Goal: Task Accomplishment & Management: Use online tool/utility

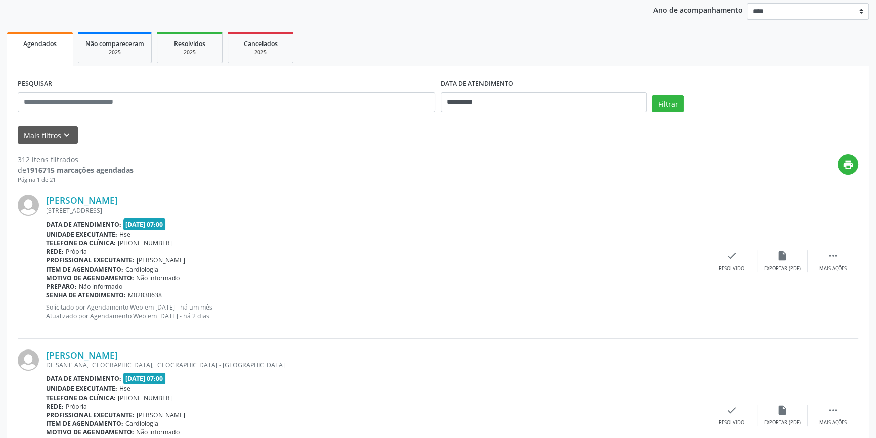
scroll to position [46, 0]
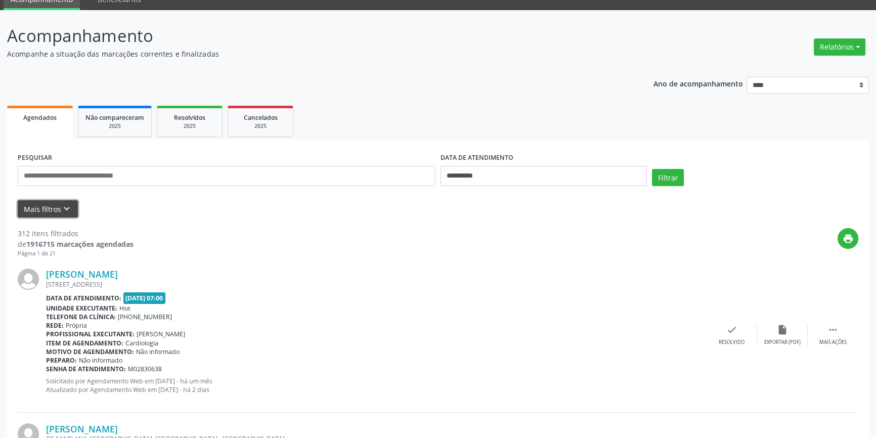
click at [66, 204] on icon "keyboard_arrow_down" at bounding box center [66, 208] width 11 height 11
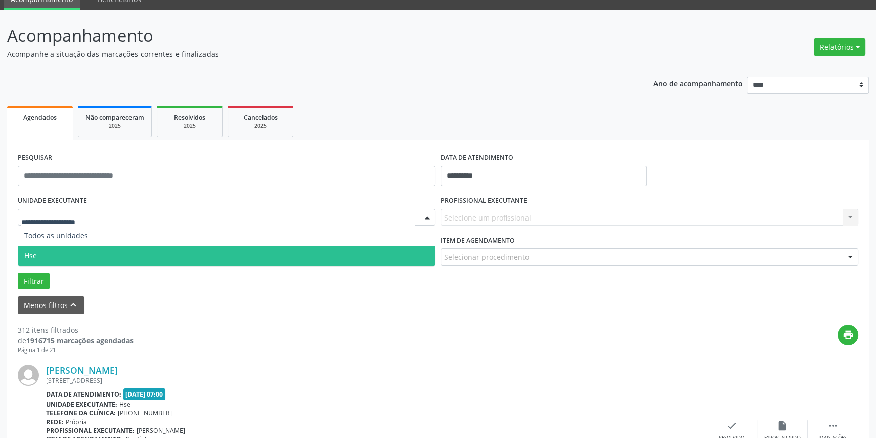
drag, startPoint x: 66, startPoint y: 247, endPoint x: 117, endPoint y: 242, distance: 51.4
click at [66, 247] on span "Hse" at bounding box center [226, 256] width 417 height 20
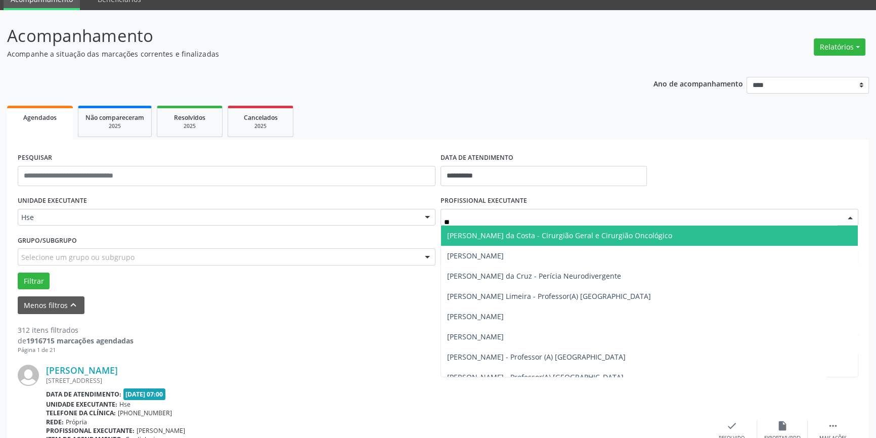
type input "***"
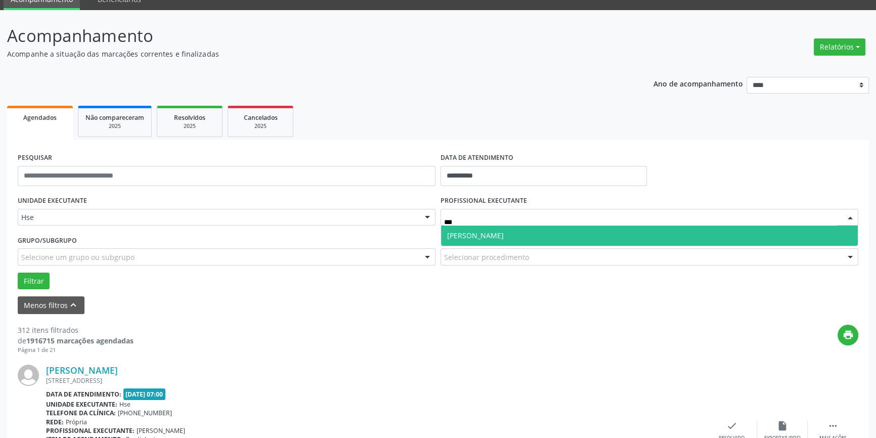
click at [504, 236] on span "[PERSON_NAME]" at bounding box center [475, 236] width 57 height 10
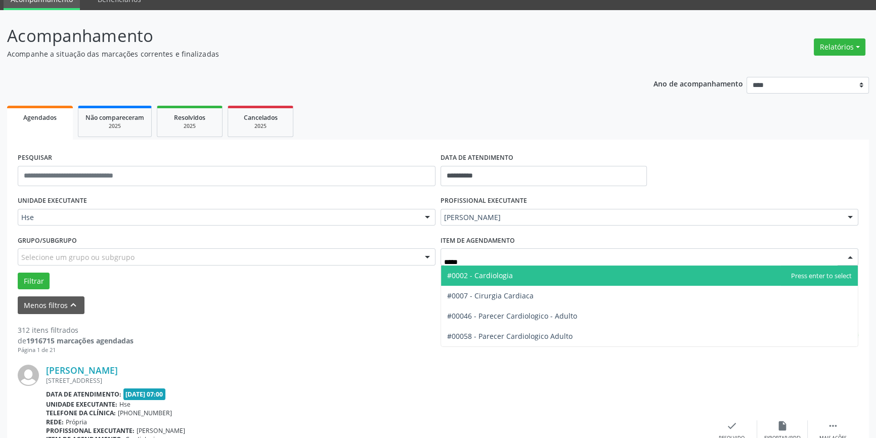
type input "******"
click at [515, 270] on span "#0002 - Cardiologia" at bounding box center [649, 276] width 417 height 20
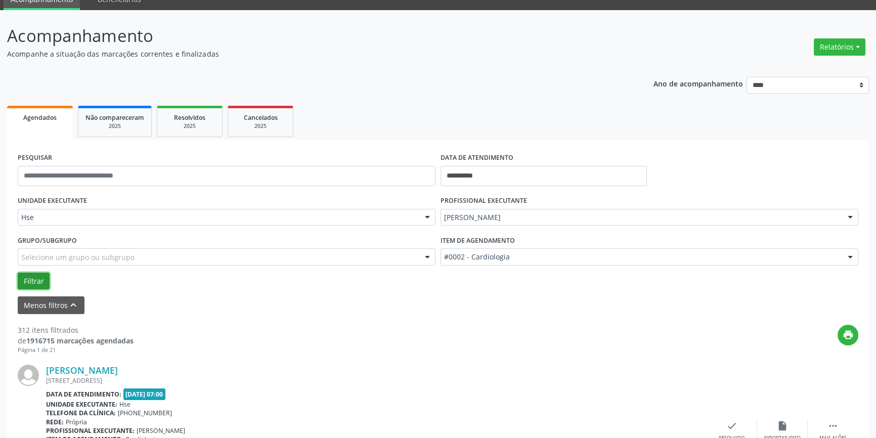
click at [40, 276] on button "Filtrar" at bounding box center [34, 281] width 32 height 17
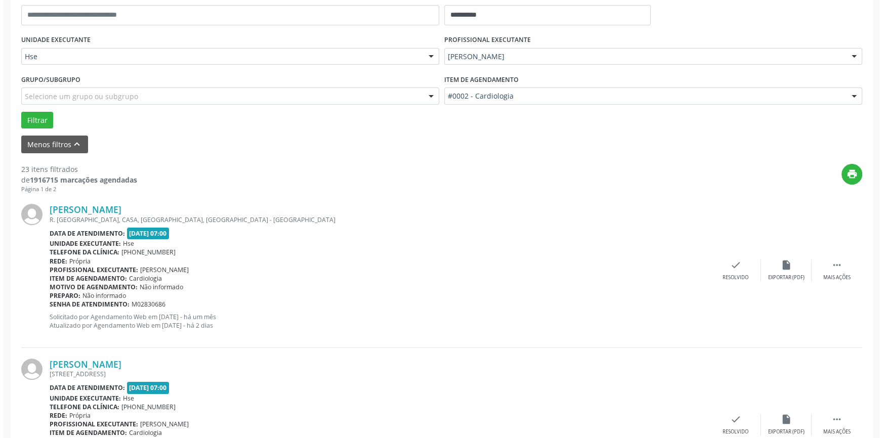
scroll to position [230, 0]
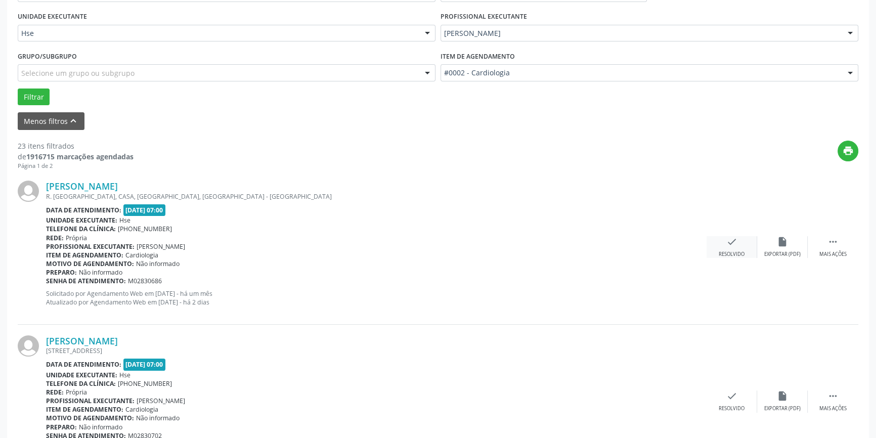
click at [731, 240] on icon "check" at bounding box center [732, 241] width 11 height 11
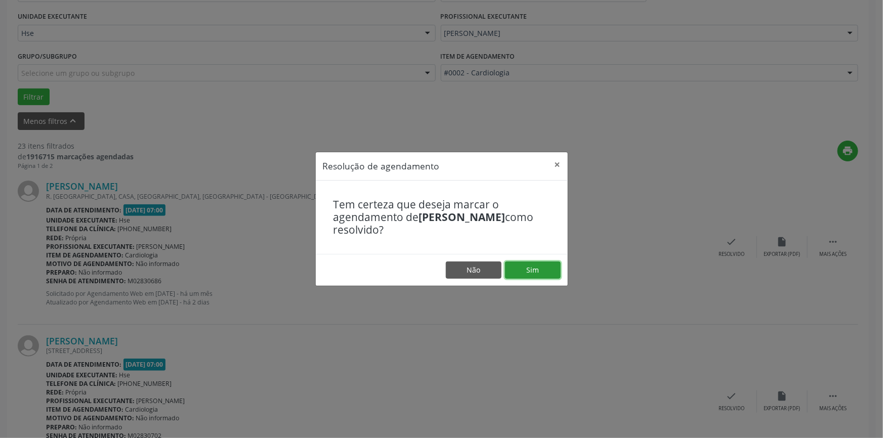
click at [545, 264] on button "Sim" at bounding box center [533, 270] width 56 height 17
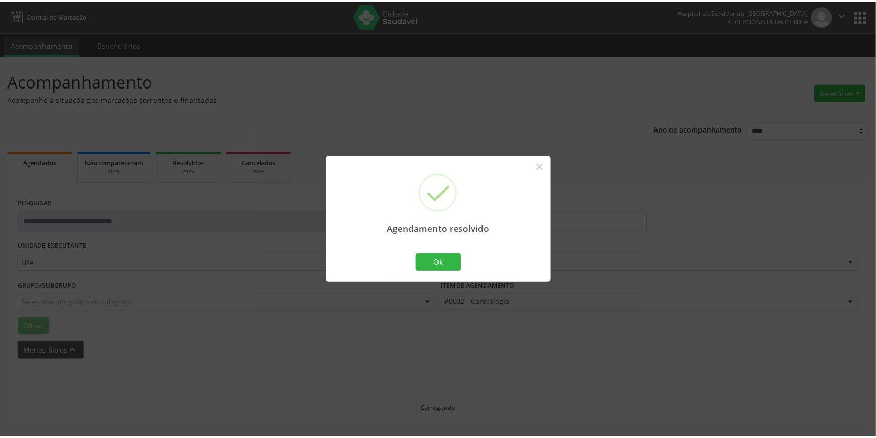
scroll to position [0, 0]
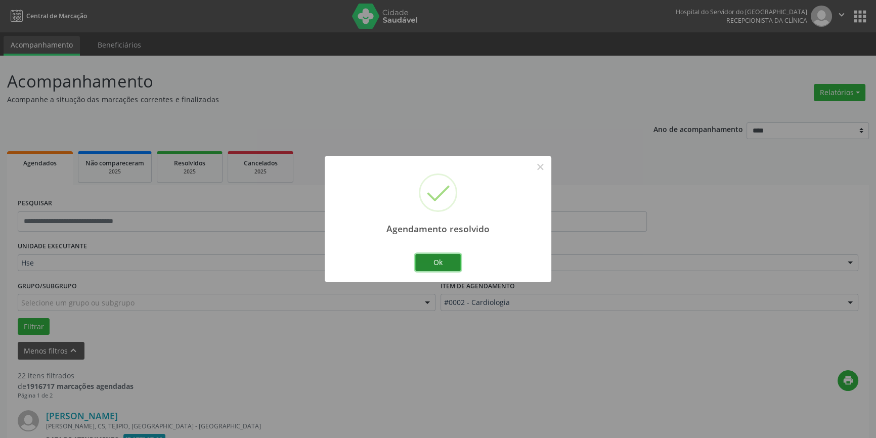
click at [424, 263] on button "Ok" at bounding box center [438, 262] width 46 height 17
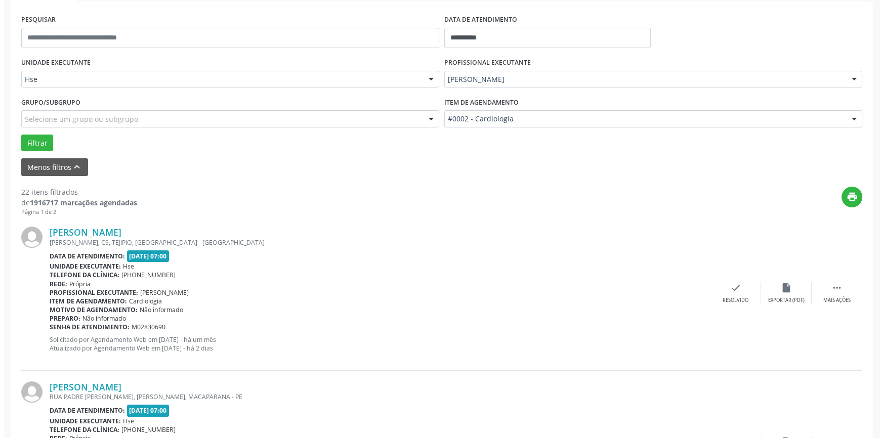
scroll to position [230, 0]
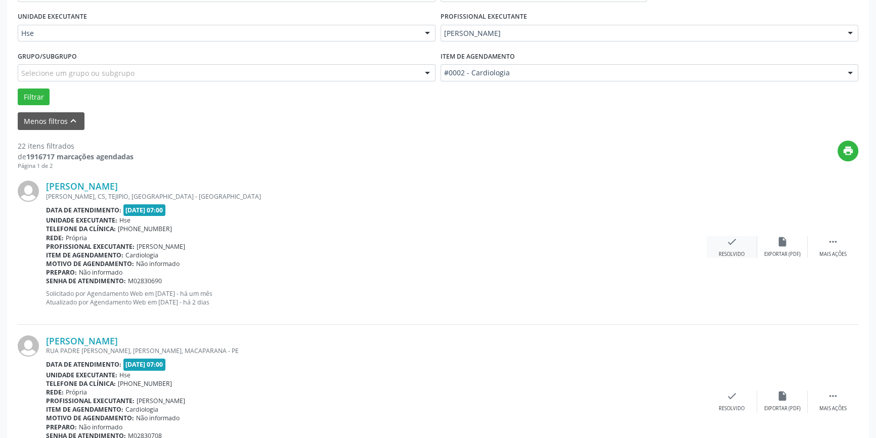
click at [724, 243] on div "check Resolvido" at bounding box center [732, 247] width 51 height 22
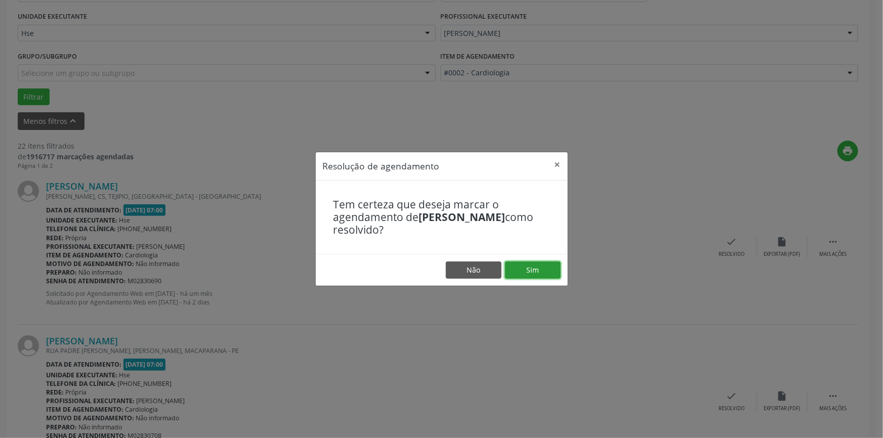
click at [532, 265] on button "Sim" at bounding box center [533, 270] width 56 height 17
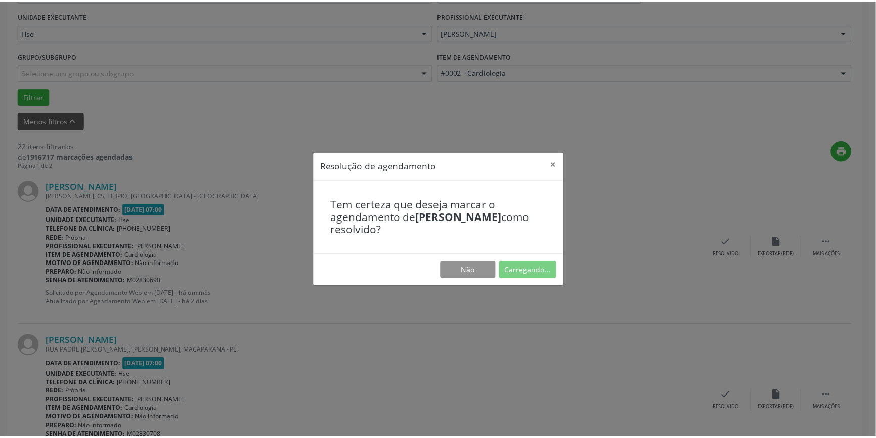
scroll to position [0, 0]
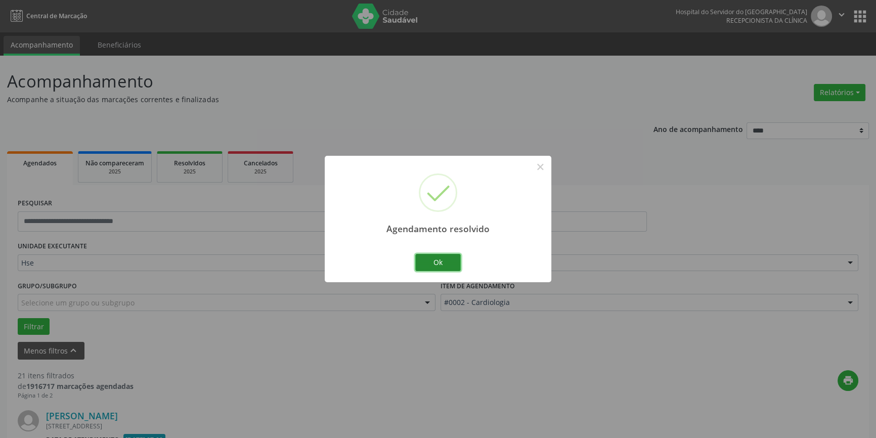
click at [447, 262] on button "Ok" at bounding box center [438, 262] width 46 height 17
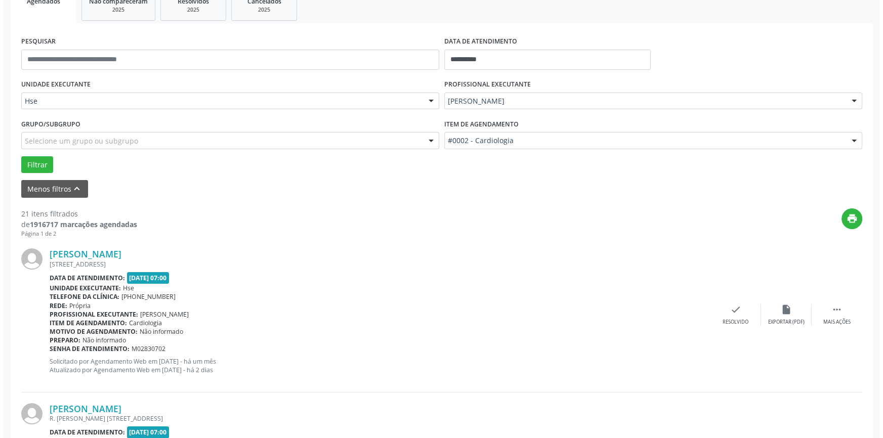
scroll to position [184, 0]
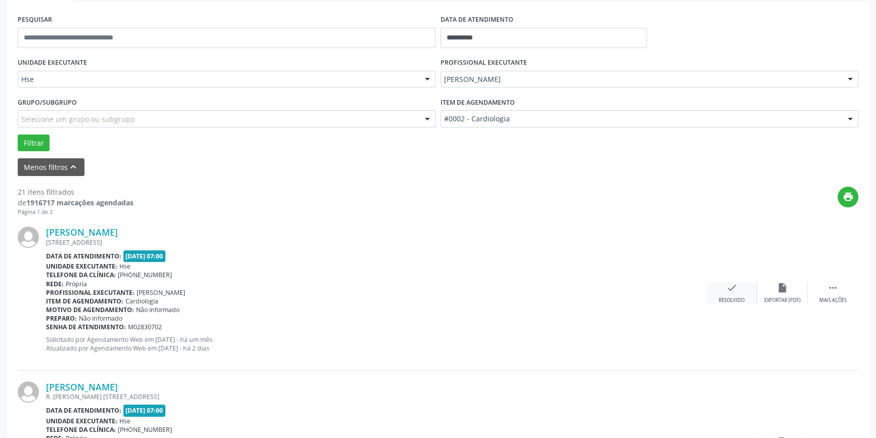
click at [728, 295] on div "check Resolvido" at bounding box center [732, 293] width 51 height 22
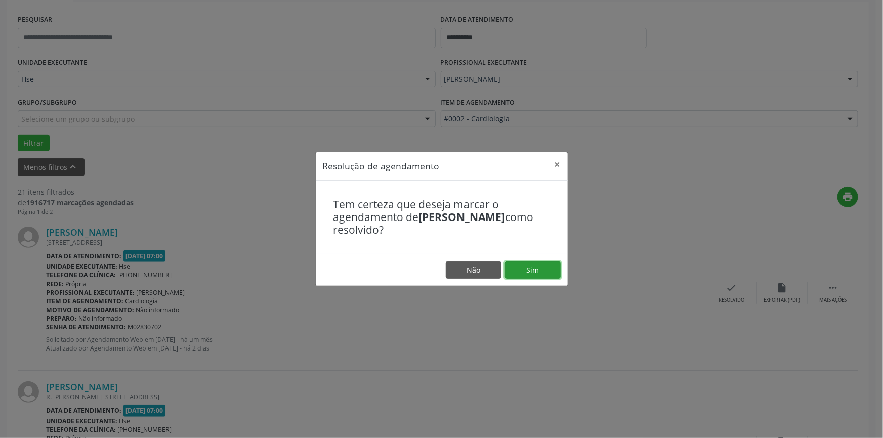
click at [541, 267] on button "Sim" at bounding box center [533, 270] width 56 height 17
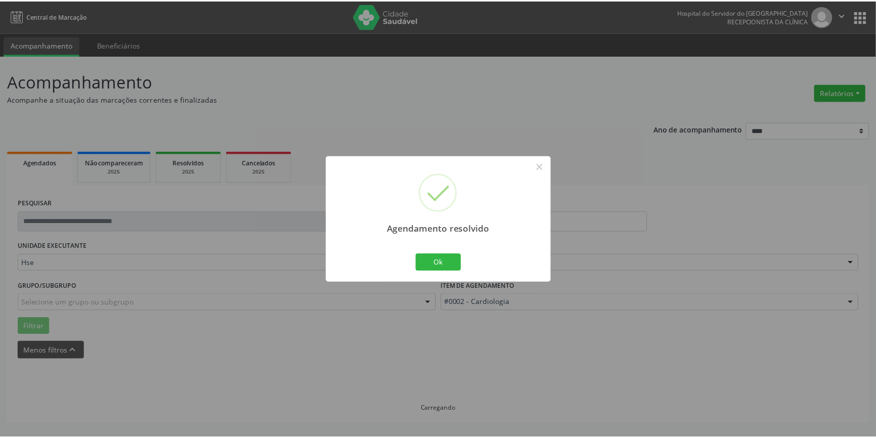
scroll to position [0, 0]
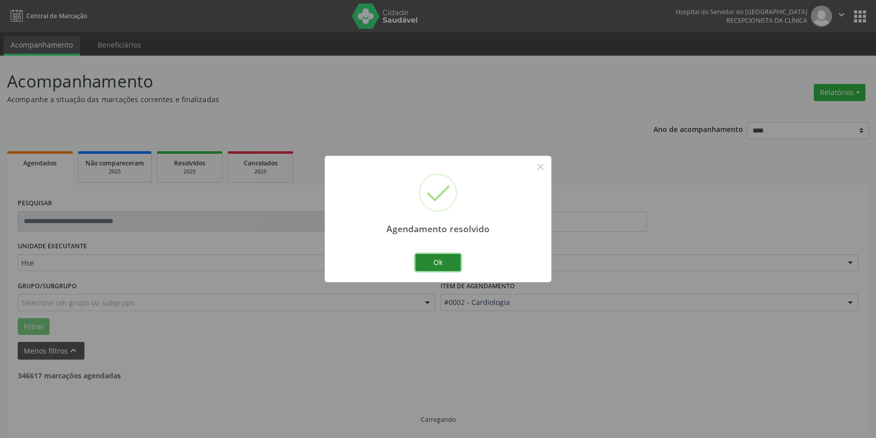
click at [435, 264] on button "Ok" at bounding box center [438, 262] width 46 height 17
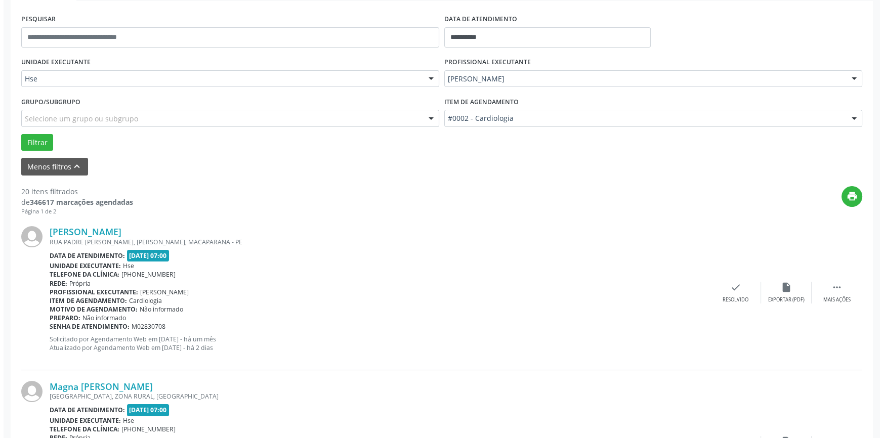
scroll to position [276, 0]
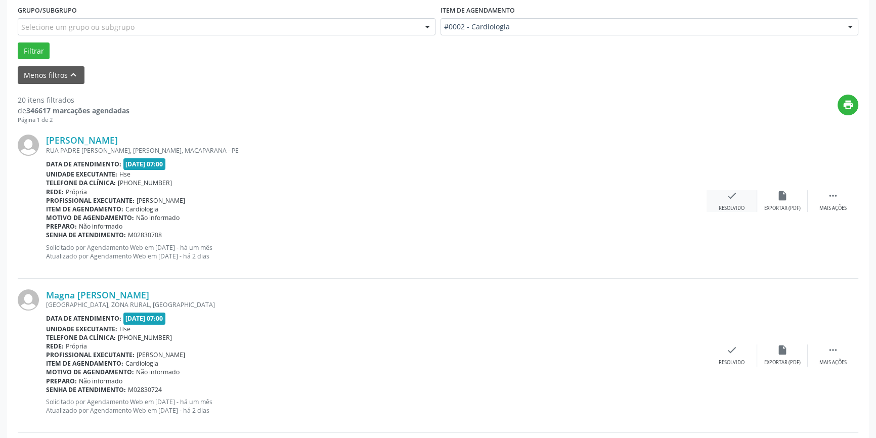
click at [724, 205] on div "Resolvido" at bounding box center [732, 208] width 26 height 7
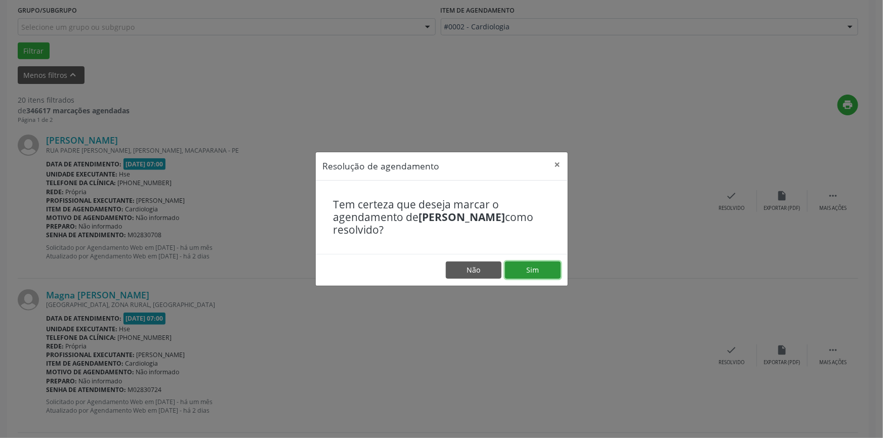
click at [538, 265] on button "Sim" at bounding box center [533, 270] width 56 height 17
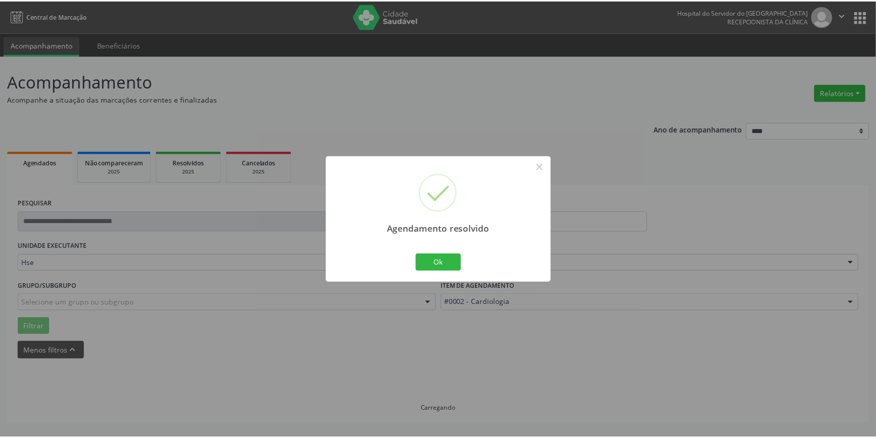
scroll to position [0, 0]
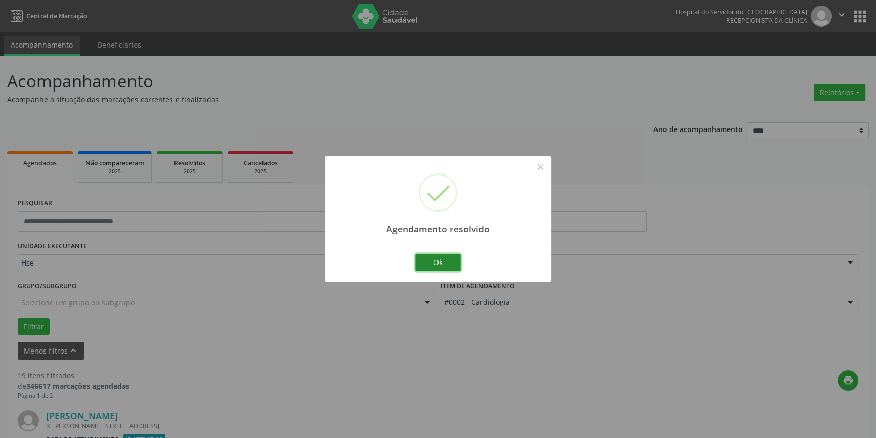
click at [449, 259] on button "Ok" at bounding box center [438, 262] width 46 height 17
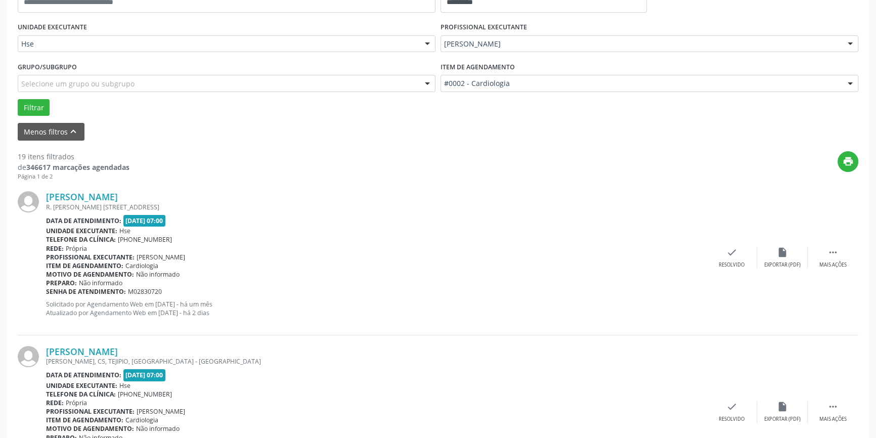
scroll to position [230, 0]
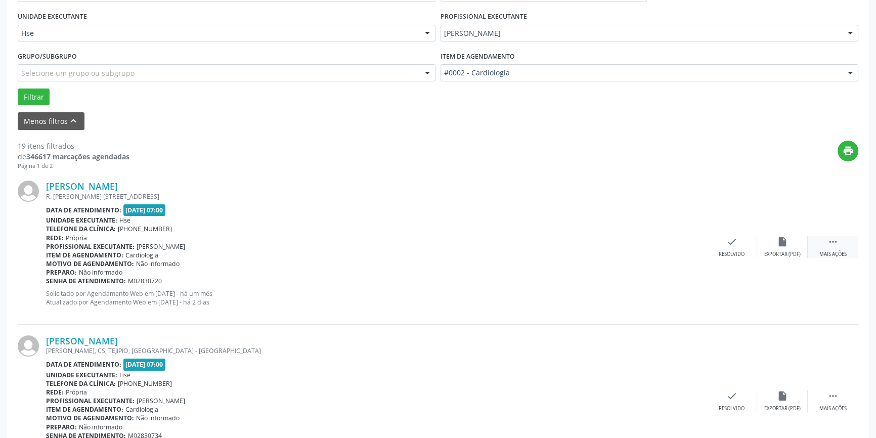
click at [840, 247] on div " Mais ações" at bounding box center [833, 247] width 51 height 22
click at [783, 242] on icon "alarm_off" at bounding box center [782, 241] width 11 height 11
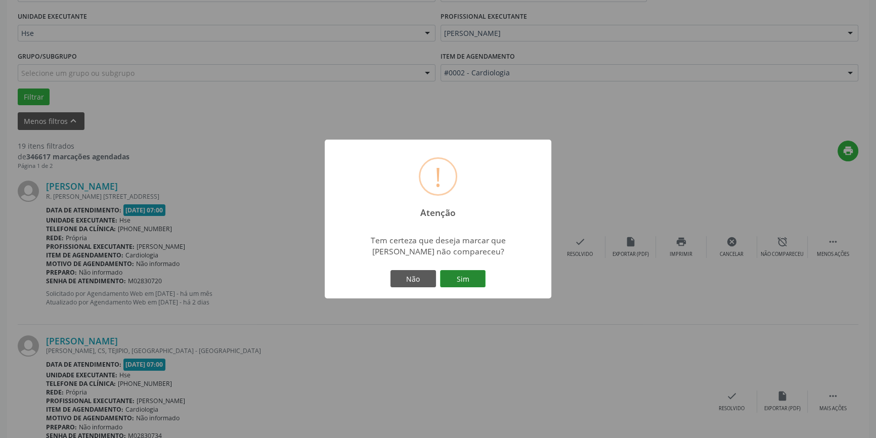
click at [466, 272] on button "Sim" at bounding box center [463, 278] width 46 height 17
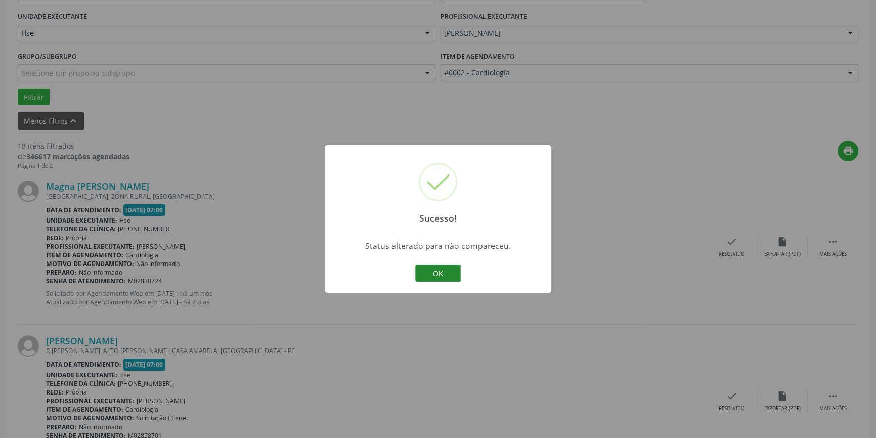
click at [438, 266] on button "OK" at bounding box center [438, 273] width 46 height 17
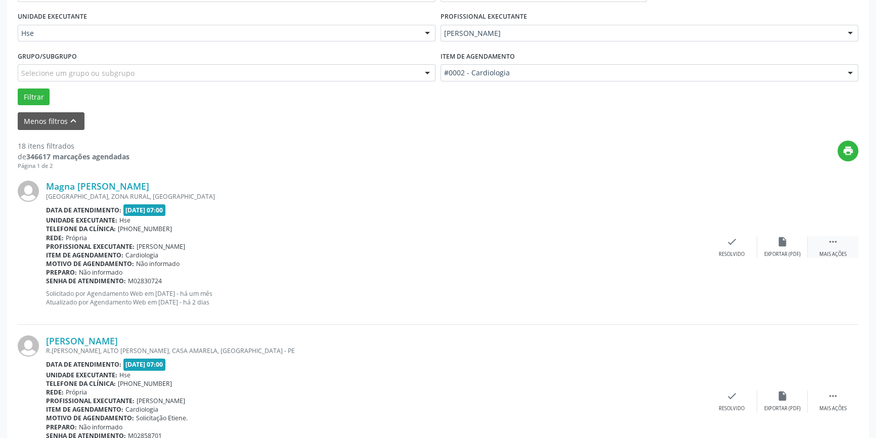
click at [832, 243] on icon "" at bounding box center [833, 241] width 11 height 11
click at [780, 245] on icon "alarm_off" at bounding box center [782, 241] width 11 height 11
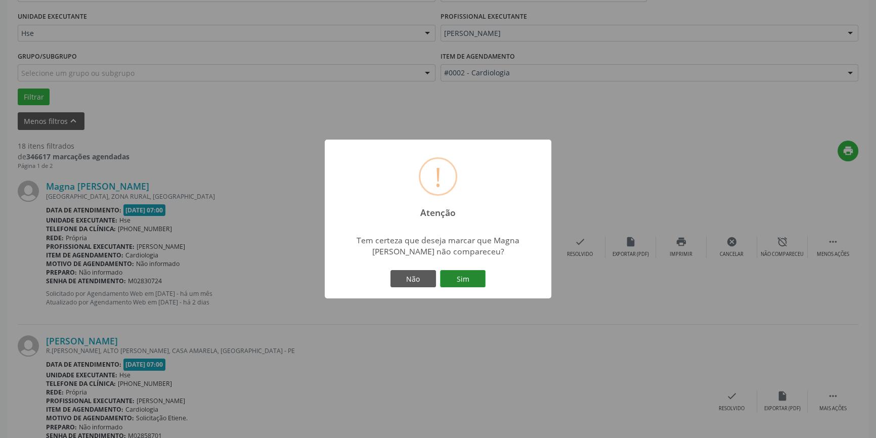
click at [476, 275] on button "Sim" at bounding box center [463, 278] width 46 height 17
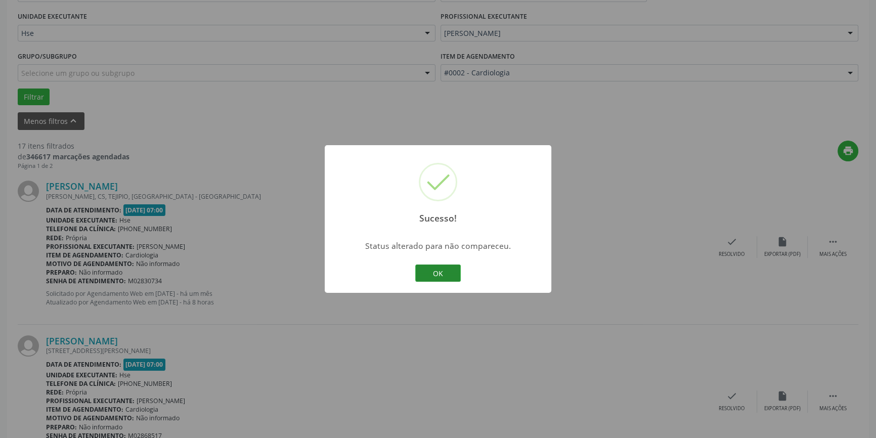
click at [436, 270] on button "OK" at bounding box center [438, 273] width 46 height 17
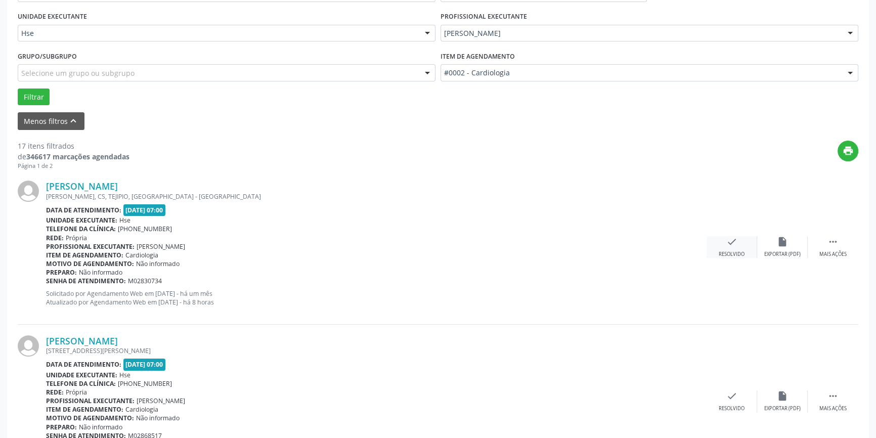
click at [728, 251] on div "Resolvido" at bounding box center [732, 254] width 26 height 7
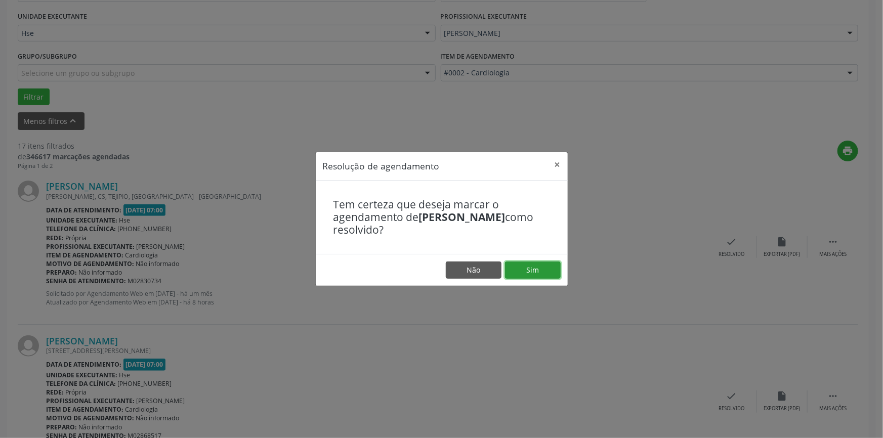
click at [541, 265] on button "Sim" at bounding box center [533, 270] width 56 height 17
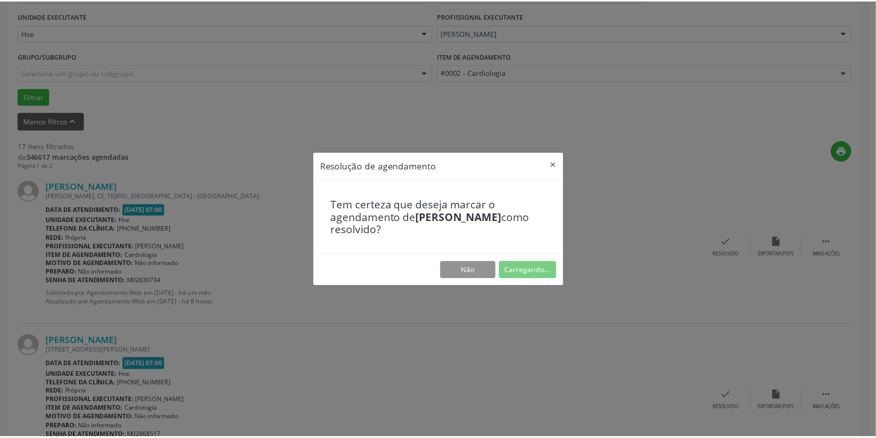
scroll to position [0, 0]
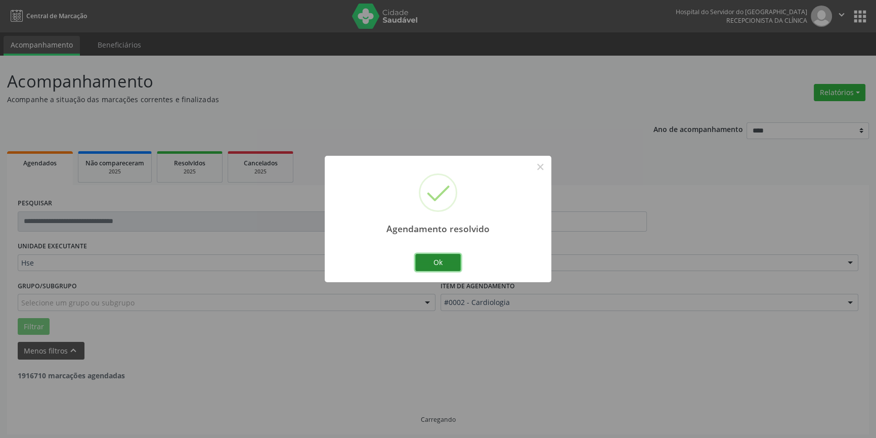
click at [438, 257] on button "Ok" at bounding box center [438, 262] width 46 height 17
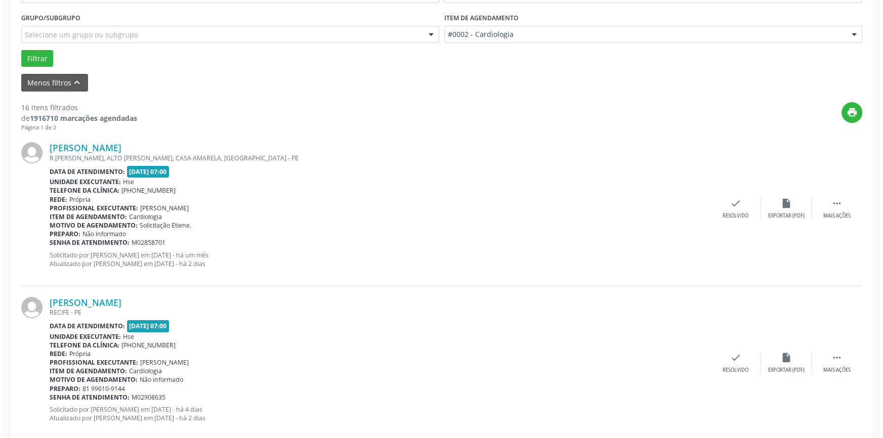
scroll to position [276, 0]
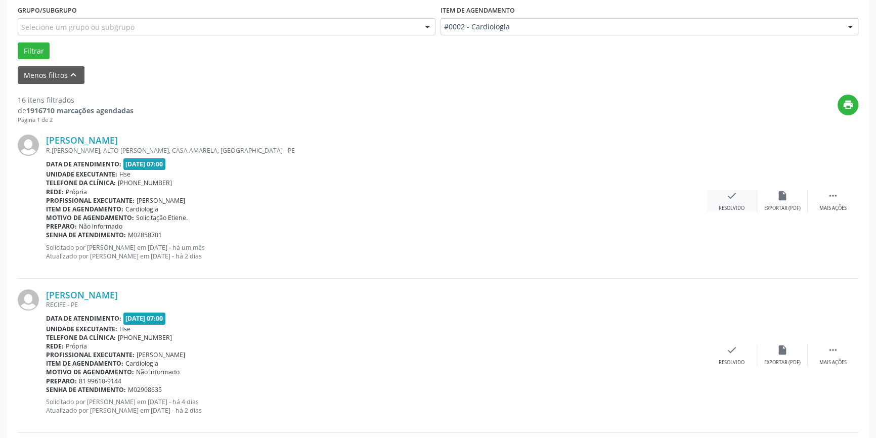
click at [720, 198] on div "check Resolvido" at bounding box center [732, 201] width 51 height 22
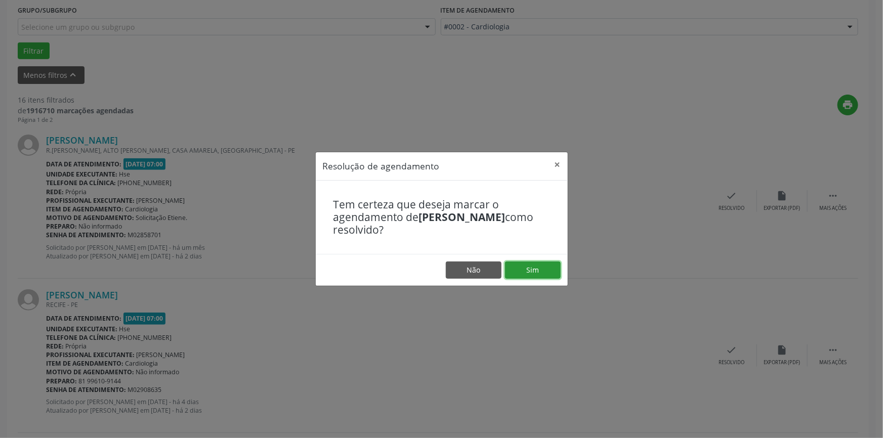
click at [542, 265] on button "Sim" at bounding box center [533, 270] width 56 height 17
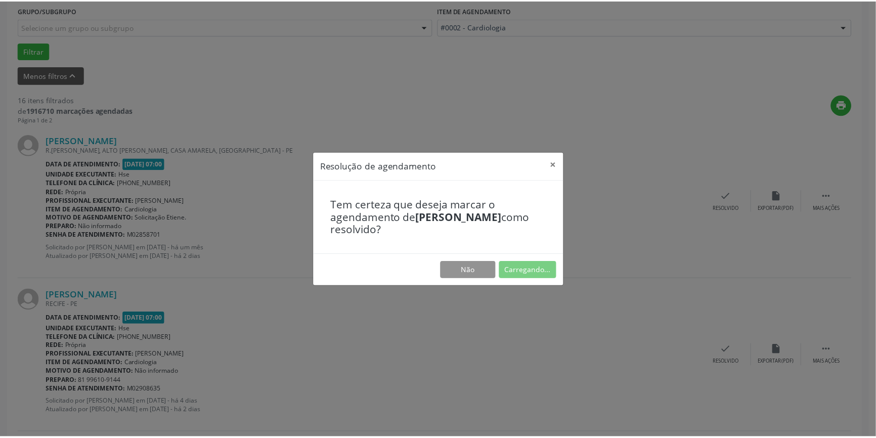
scroll to position [0, 0]
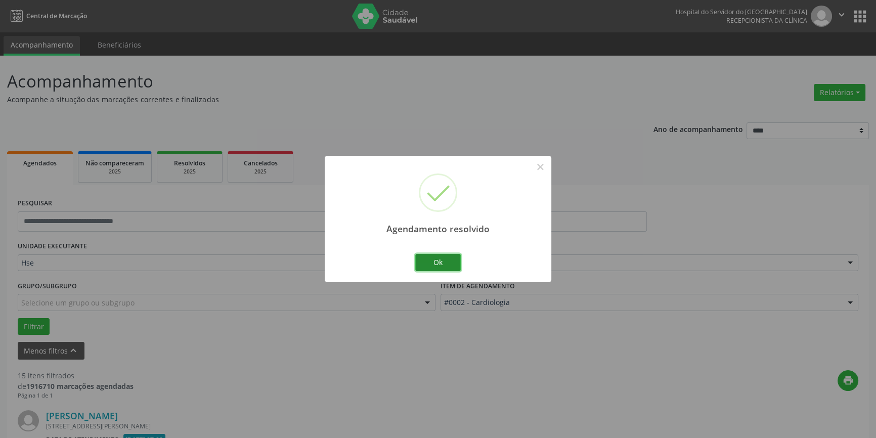
click at [426, 262] on button "Ok" at bounding box center [438, 262] width 46 height 17
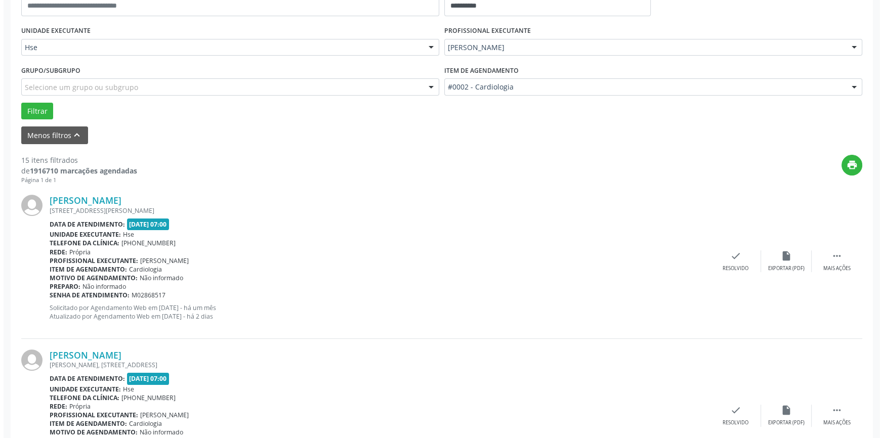
scroll to position [230, 0]
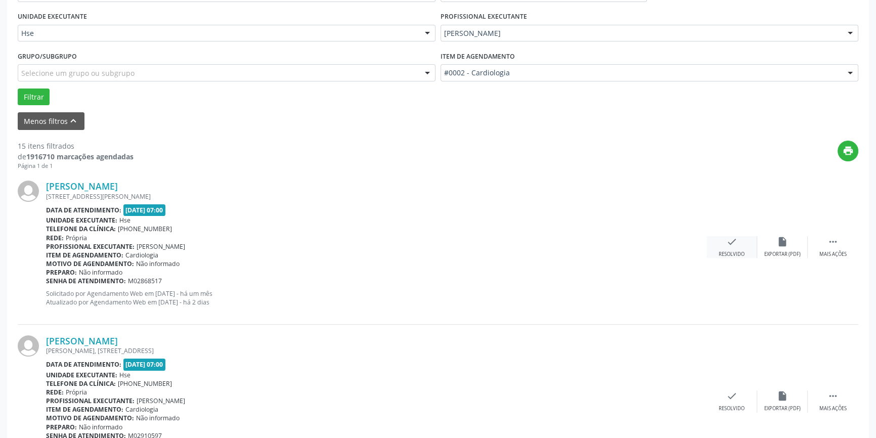
click at [730, 243] on icon "check" at bounding box center [732, 241] width 11 height 11
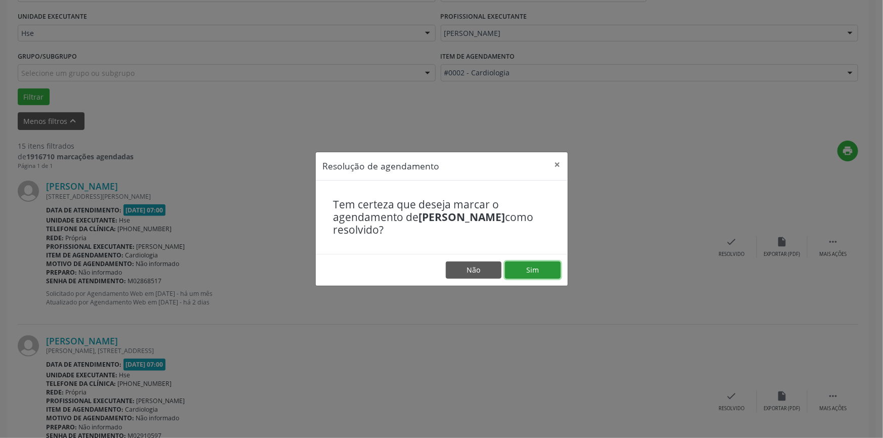
click at [530, 266] on button "Sim" at bounding box center [533, 270] width 56 height 17
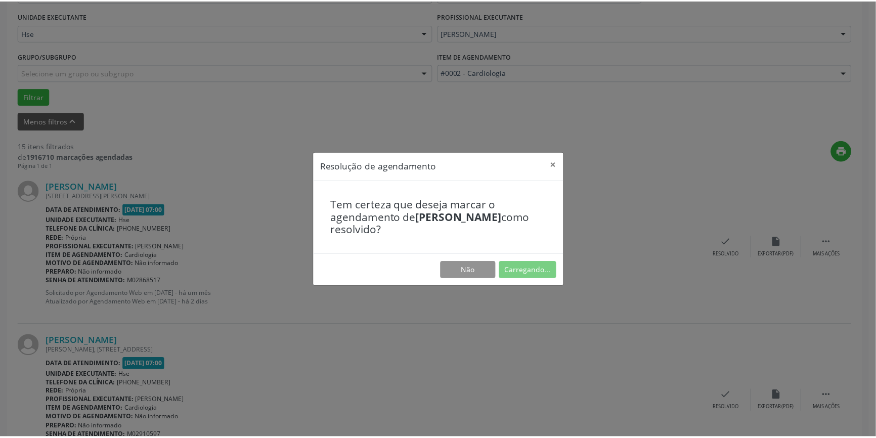
scroll to position [0, 0]
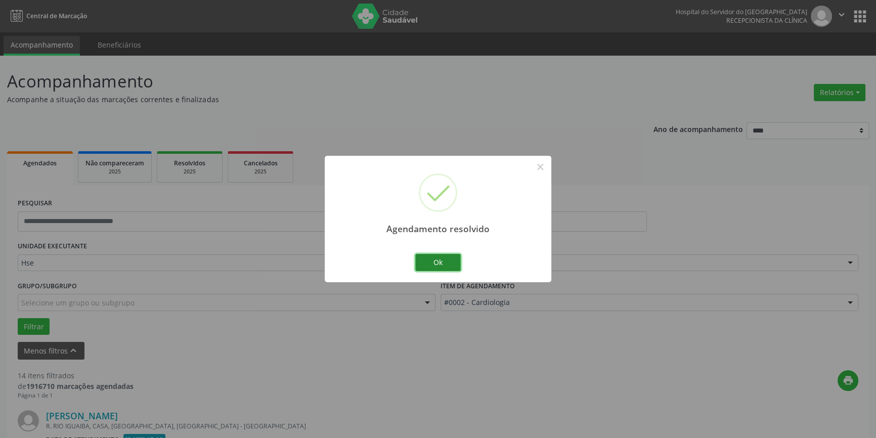
click at [443, 259] on button "Ok" at bounding box center [438, 262] width 46 height 17
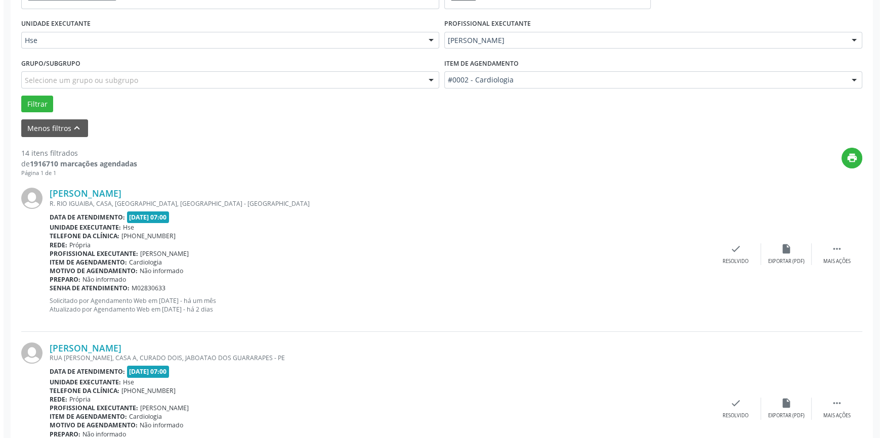
scroll to position [230, 0]
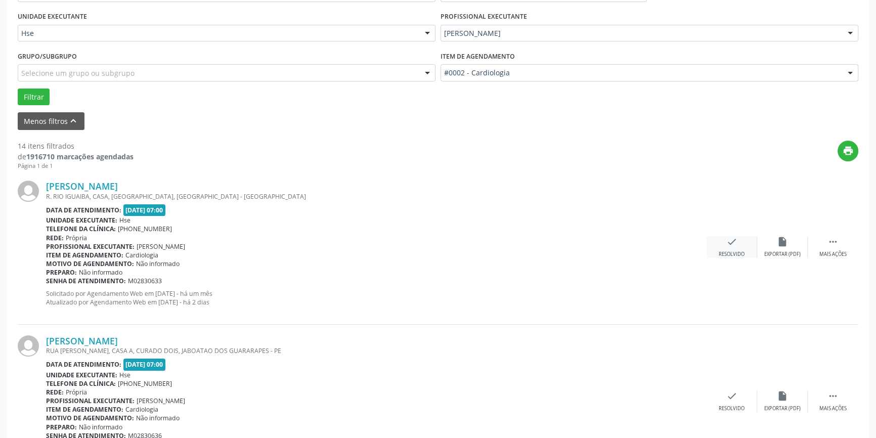
click at [740, 246] on div "check Resolvido" at bounding box center [732, 247] width 51 height 22
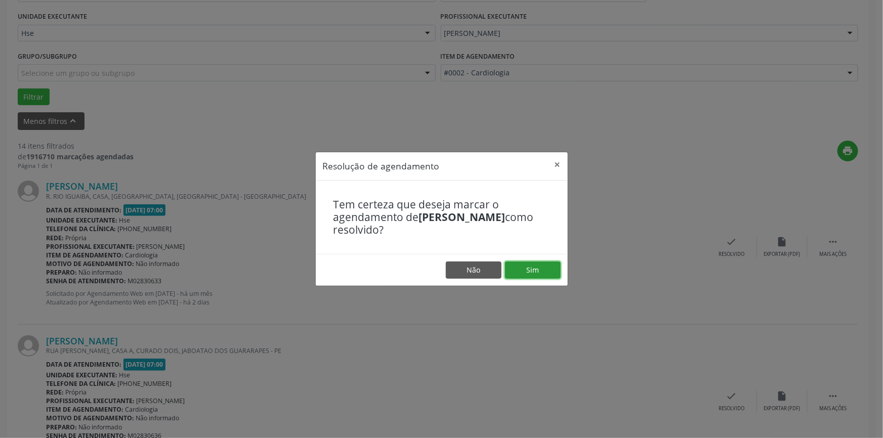
click at [550, 264] on button "Sim" at bounding box center [533, 270] width 56 height 17
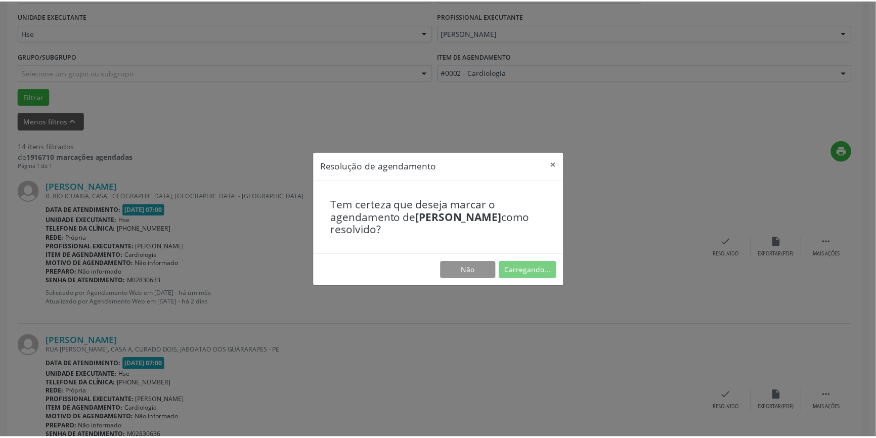
scroll to position [0, 0]
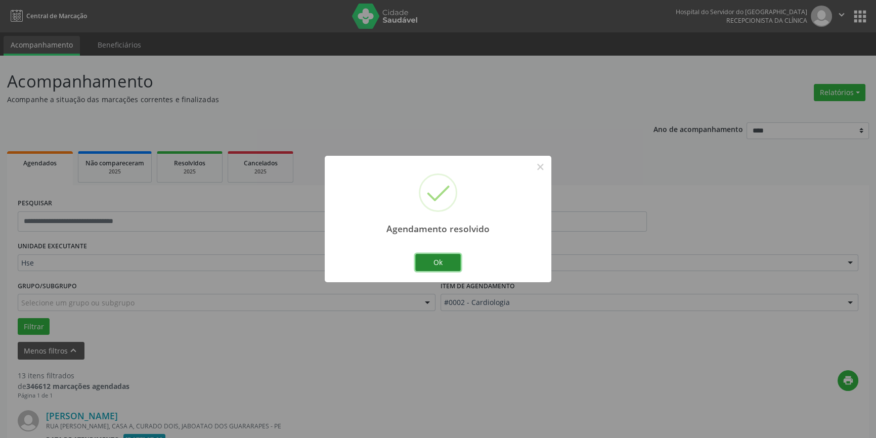
click at [437, 258] on button "Ok" at bounding box center [438, 262] width 46 height 17
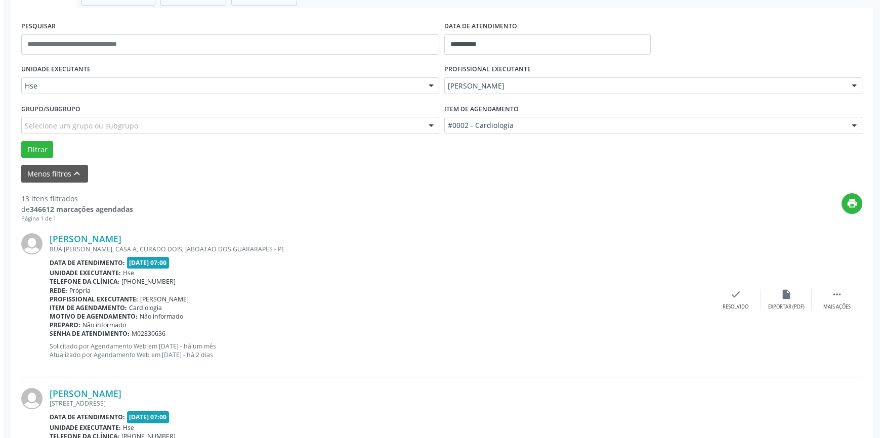
scroll to position [230, 0]
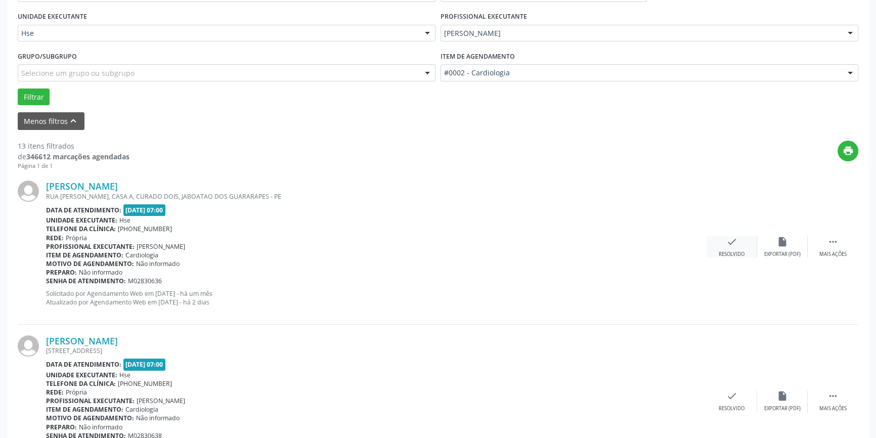
click at [733, 243] on icon "check" at bounding box center [732, 241] width 11 height 11
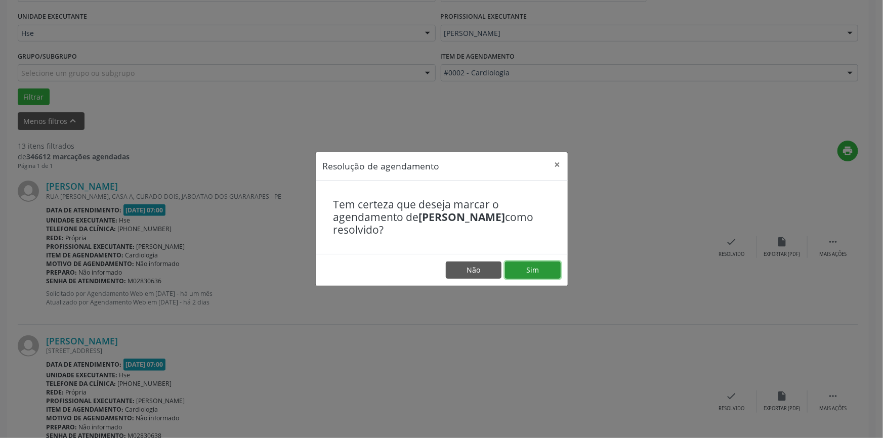
click at [531, 271] on button "Sim" at bounding box center [533, 270] width 56 height 17
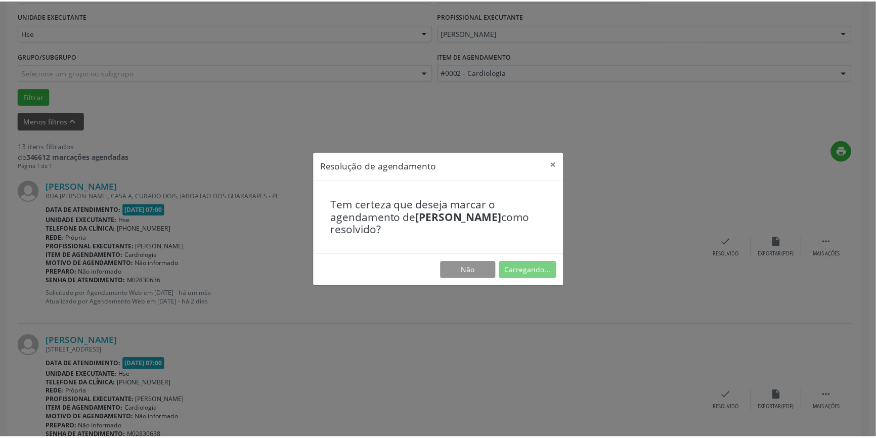
scroll to position [0, 0]
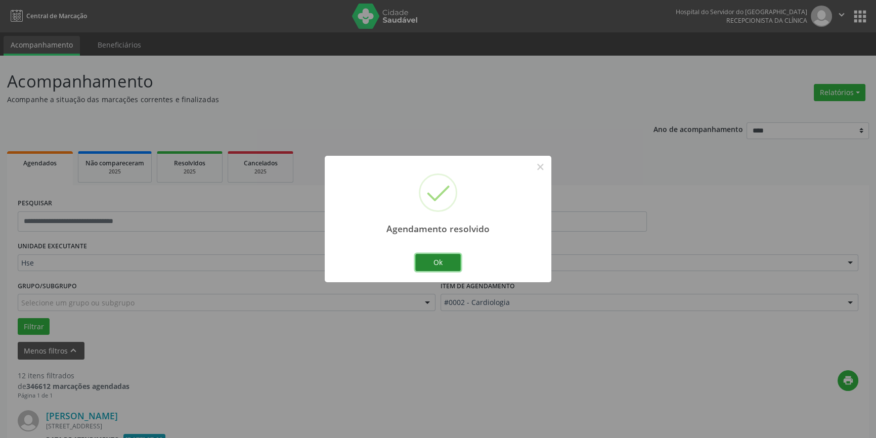
click at [441, 257] on button "Ok" at bounding box center [438, 262] width 46 height 17
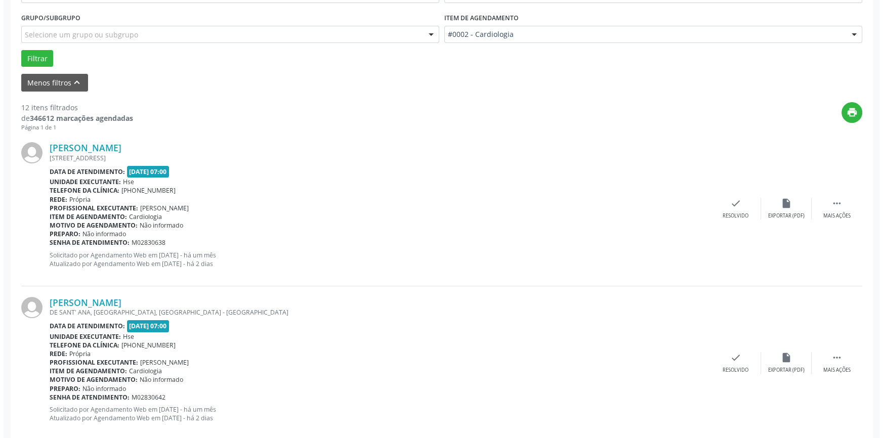
scroll to position [276, 0]
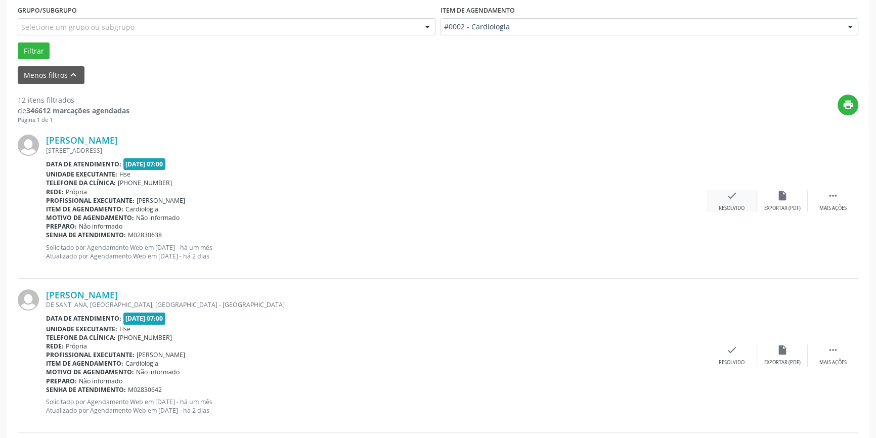
click at [736, 207] on div "Resolvido" at bounding box center [732, 208] width 26 height 7
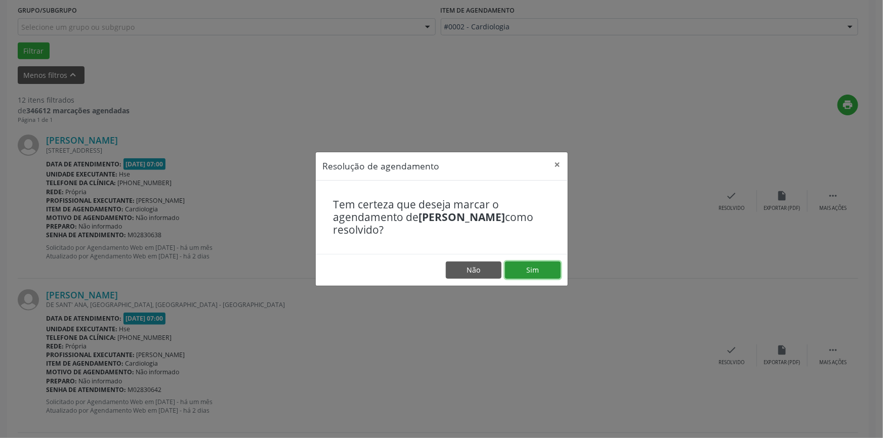
click at [547, 263] on button "Sim" at bounding box center [533, 270] width 56 height 17
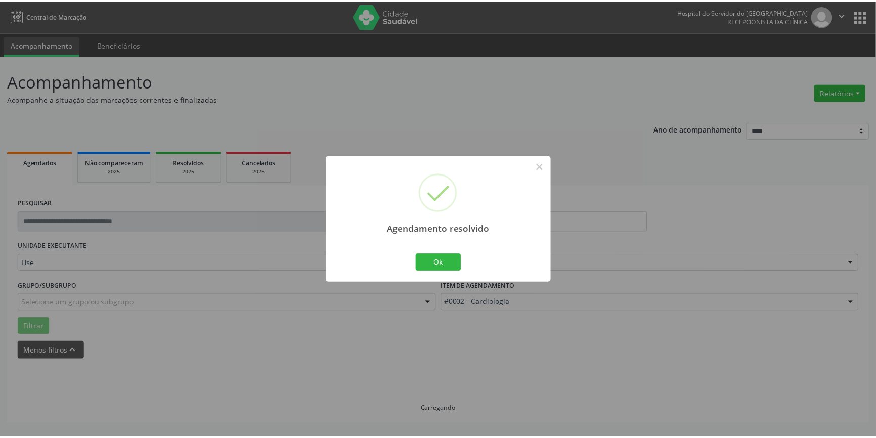
scroll to position [0, 0]
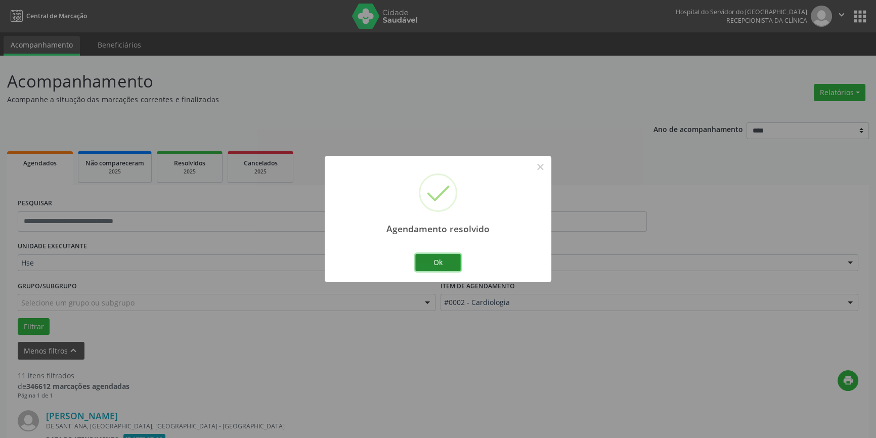
click at [440, 265] on button "Ok" at bounding box center [438, 262] width 46 height 17
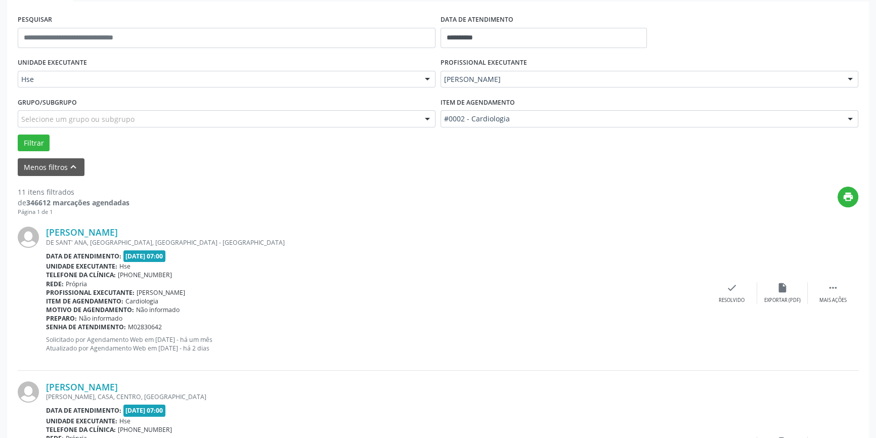
scroll to position [230, 0]
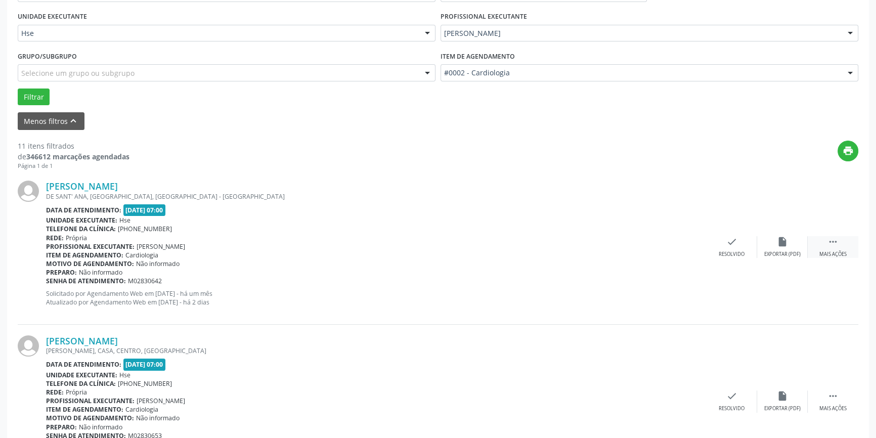
click at [839, 246] on div " Mais ações" at bounding box center [833, 247] width 51 height 22
click at [766, 247] on div "alarm_off Não compareceu" at bounding box center [783, 247] width 51 height 22
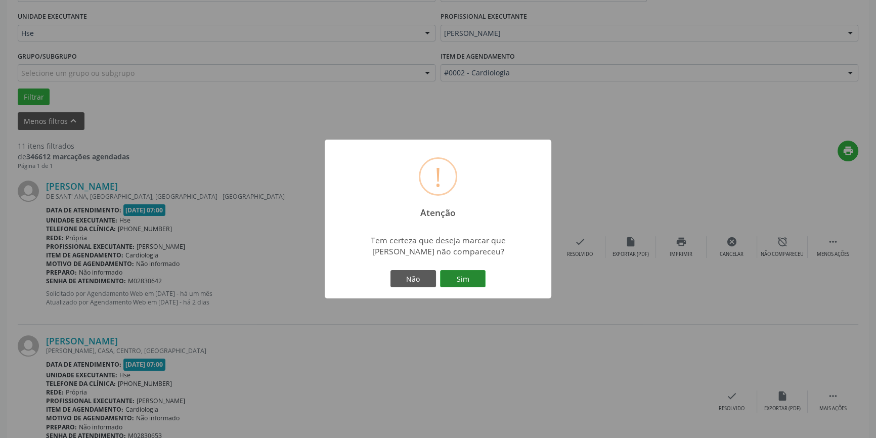
click at [462, 274] on button "Sim" at bounding box center [463, 278] width 46 height 17
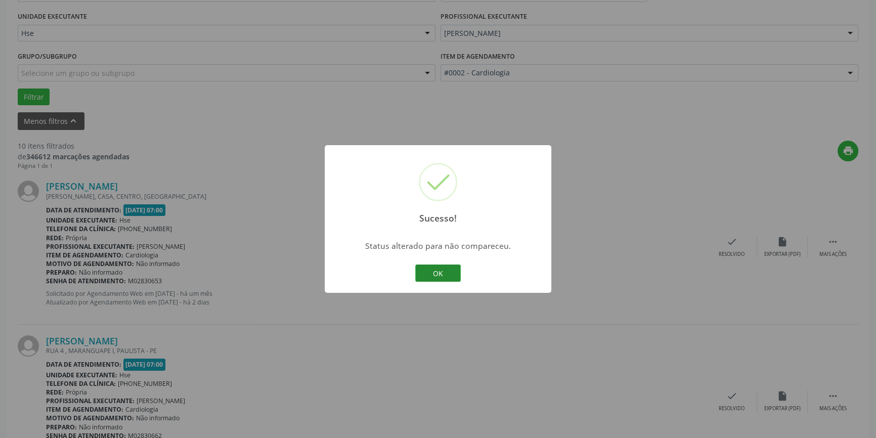
click at [427, 268] on button "OK" at bounding box center [438, 273] width 46 height 17
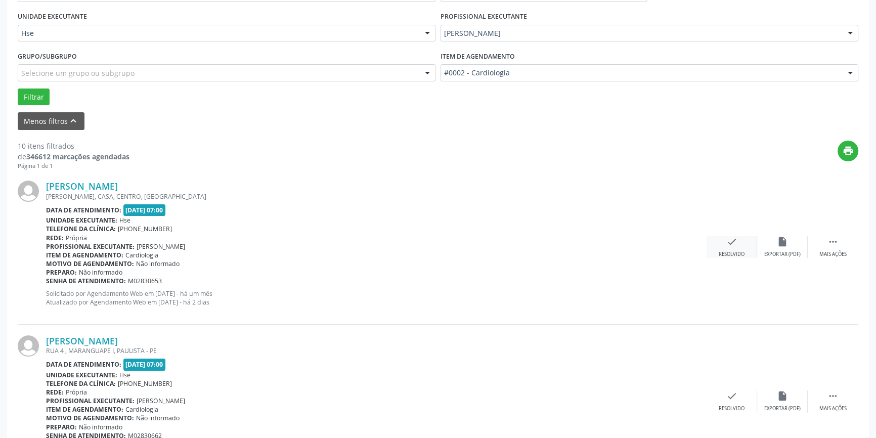
click at [722, 257] on div "Resolvido" at bounding box center [732, 254] width 26 height 7
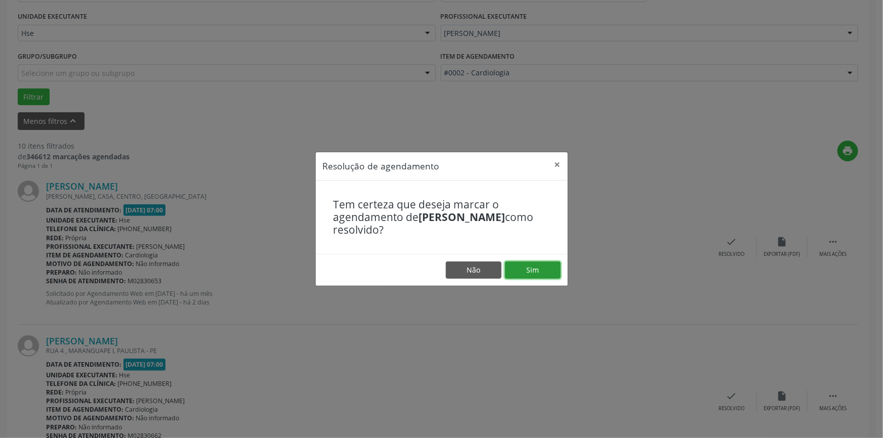
click at [536, 270] on button "Sim" at bounding box center [533, 270] width 56 height 17
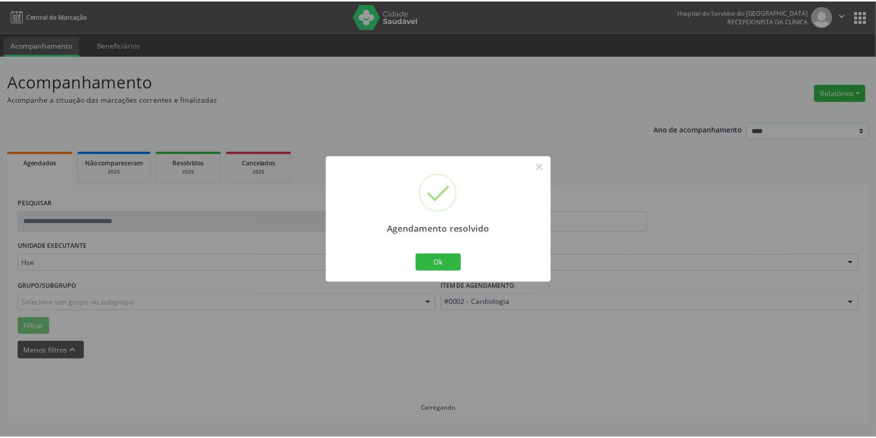
scroll to position [0, 0]
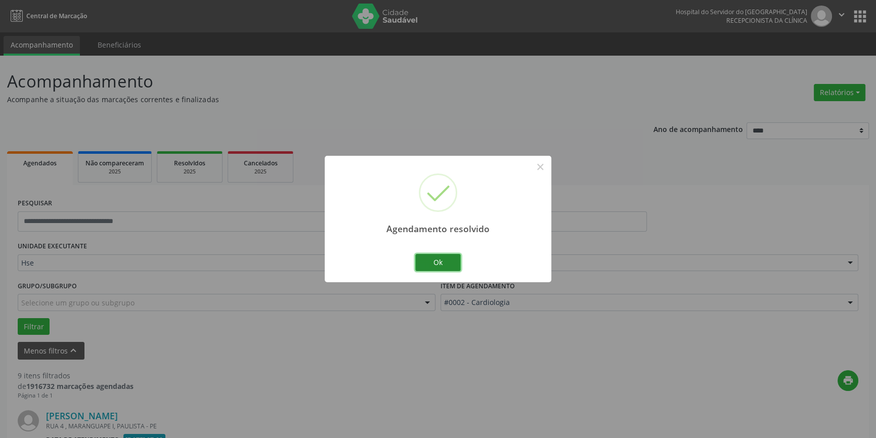
click at [437, 264] on button "Ok" at bounding box center [438, 262] width 46 height 17
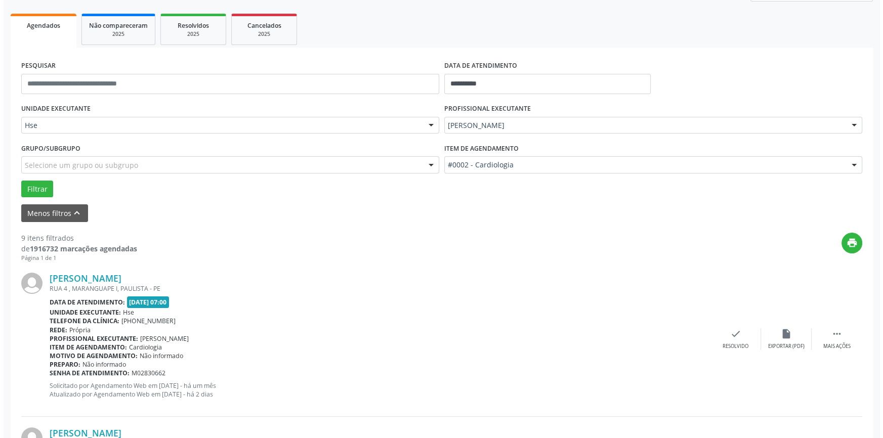
scroll to position [230, 0]
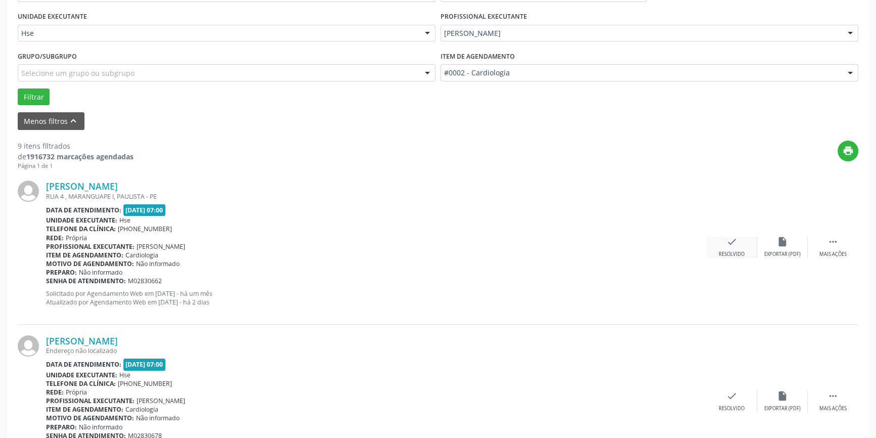
click at [733, 244] on icon "check" at bounding box center [732, 241] width 11 height 11
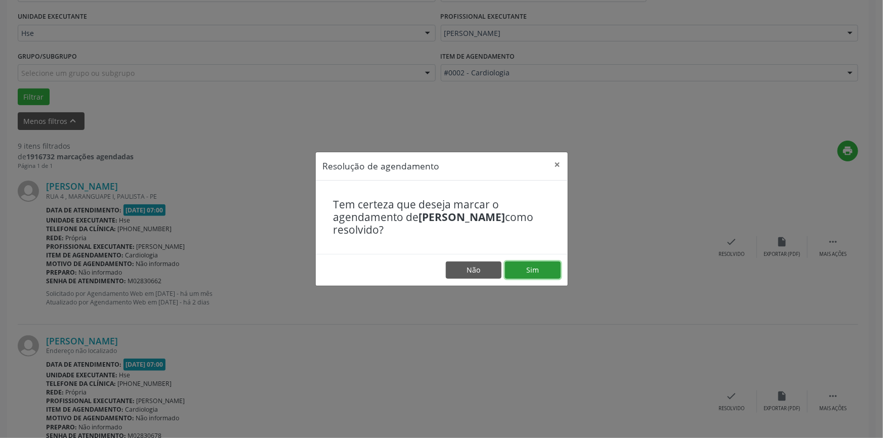
drag, startPoint x: 520, startPoint y: 272, endPoint x: 527, endPoint y: 265, distance: 10.7
click at [521, 272] on button "Sim" at bounding box center [533, 270] width 56 height 17
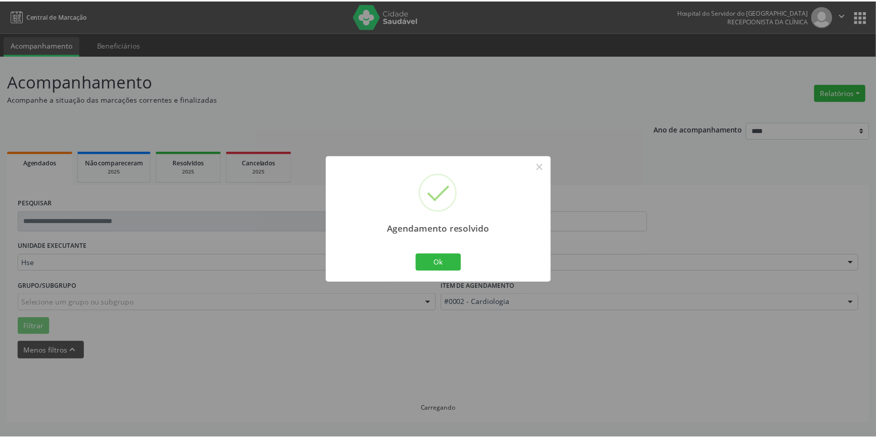
scroll to position [0, 0]
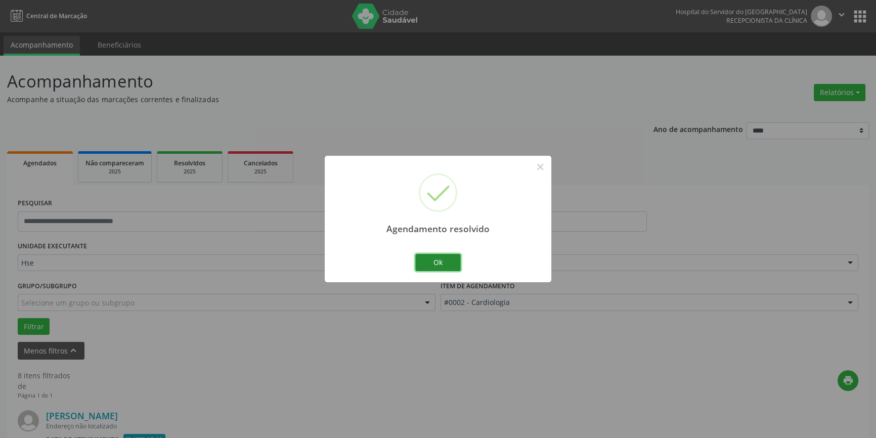
click at [435, 262] on button "Ok" at bounding box center [438, 262] width 46 height 17
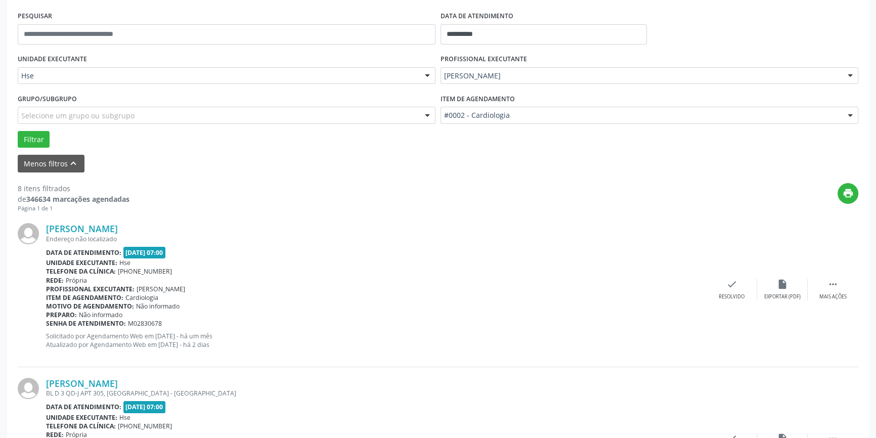
scroll to position [230, 0]
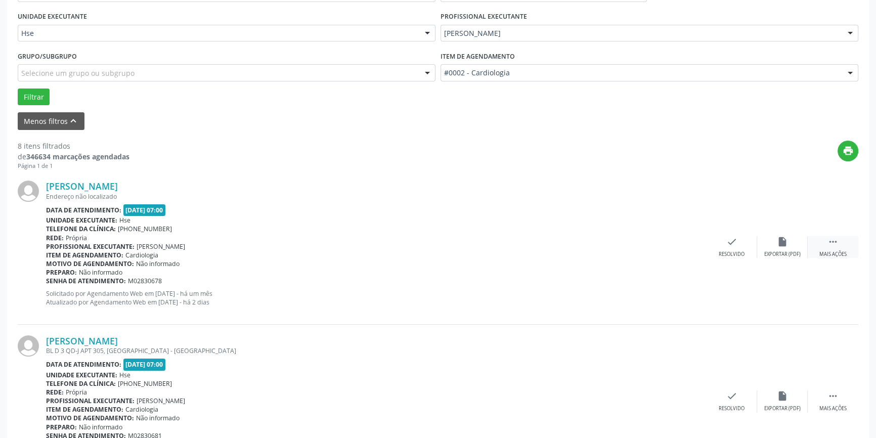
click at [820, 256] on div "Mais ações" at bounding box center [833, 254] width 27 height 7
click at [780, 244] on icon "alarm_off" at bounding box center [782, 241] width 11 height 11
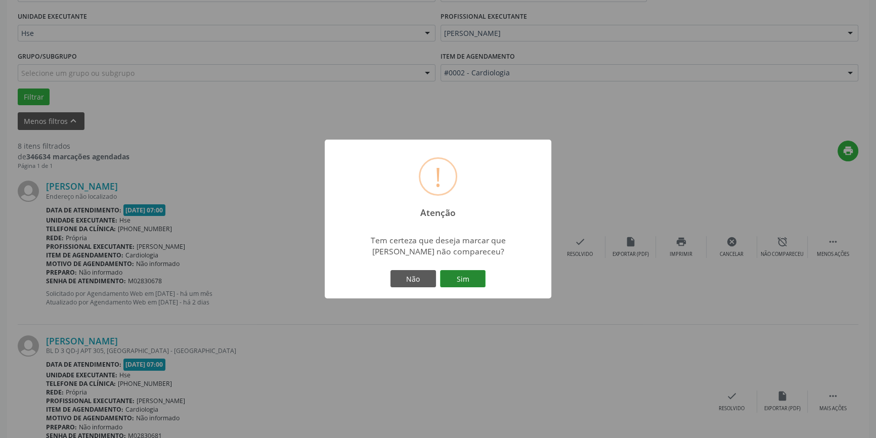
click at [468, 277] on button "Sim" at bounding box center [463, 278] width 46 height 17
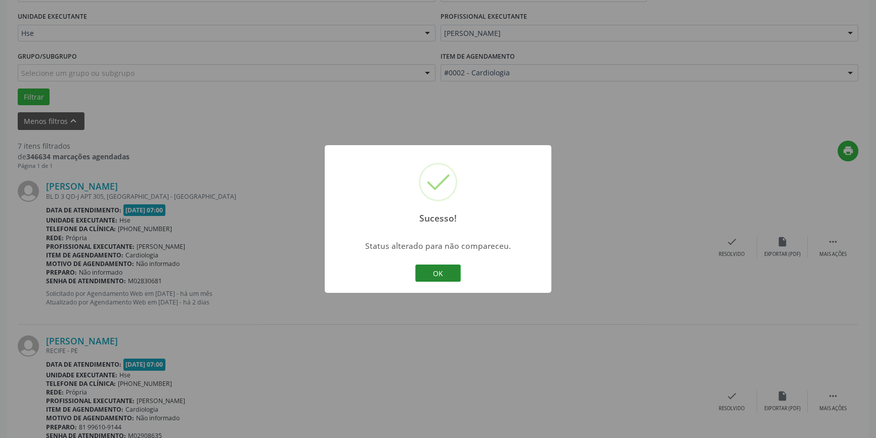
click at [428, 273] on button "OK" at bounding box center [438, 273] width 46 height 17
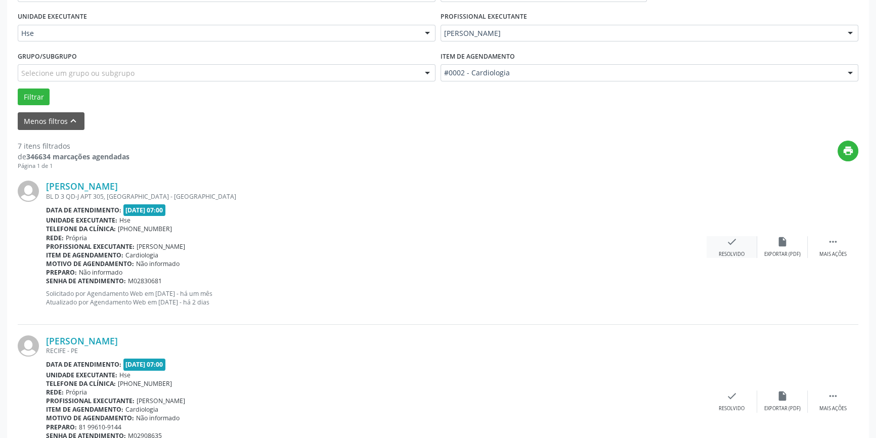
click at [738, 243] on div "check Resolvido" at bounding box center [732, 247] width 51 height 22
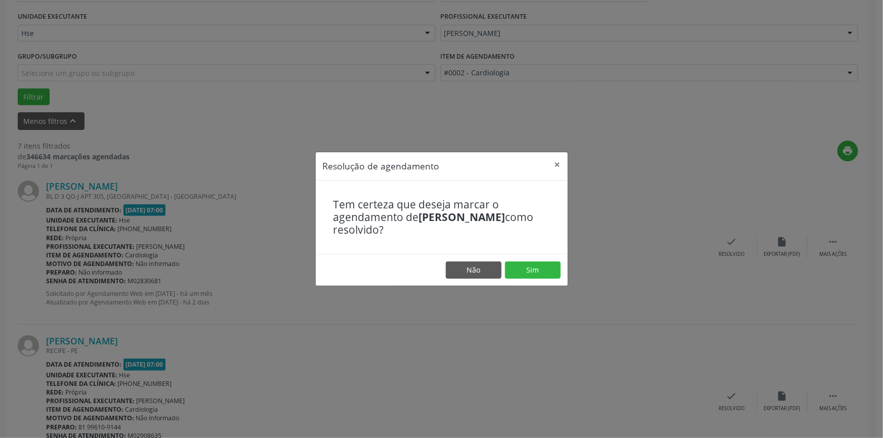
click at [533, 261] on footer "Não Sim" at bounding box center [442, 270] width 252 height 32
click at [533, 264] on button "Sim" at bounding box center [533, 270] width 56 height 17
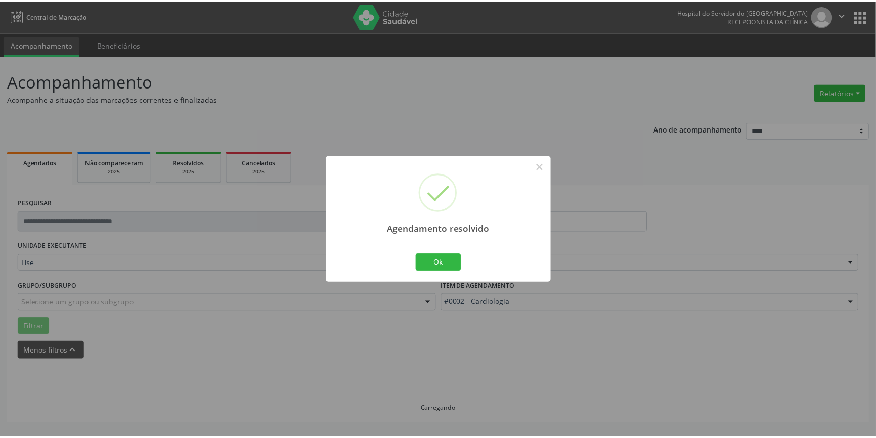
scroll to position [0, 0]
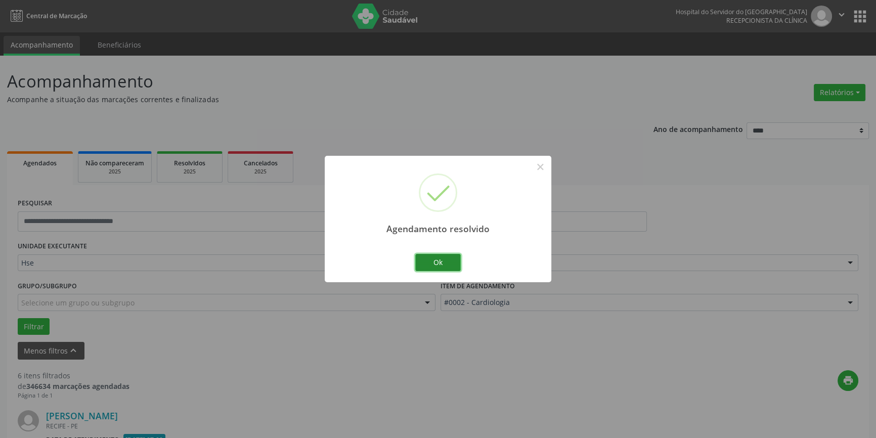
click at [440, 257] on button "Ok" at bounding box center [438, 262] width 46 height 17
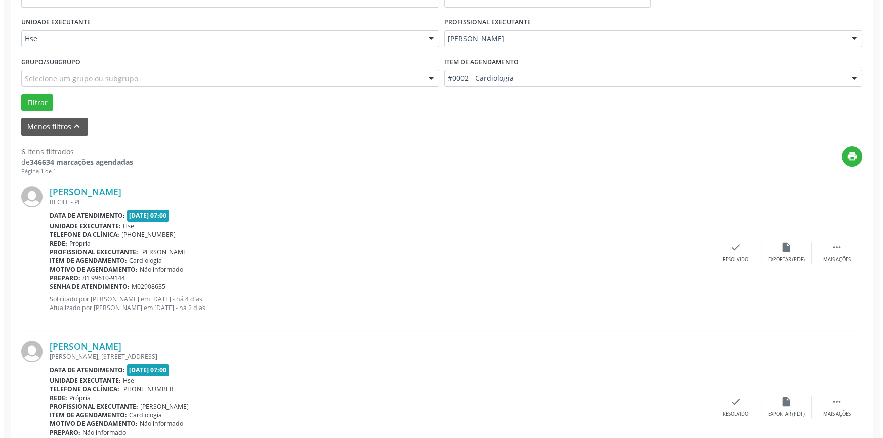
scroll to position [230, 0]
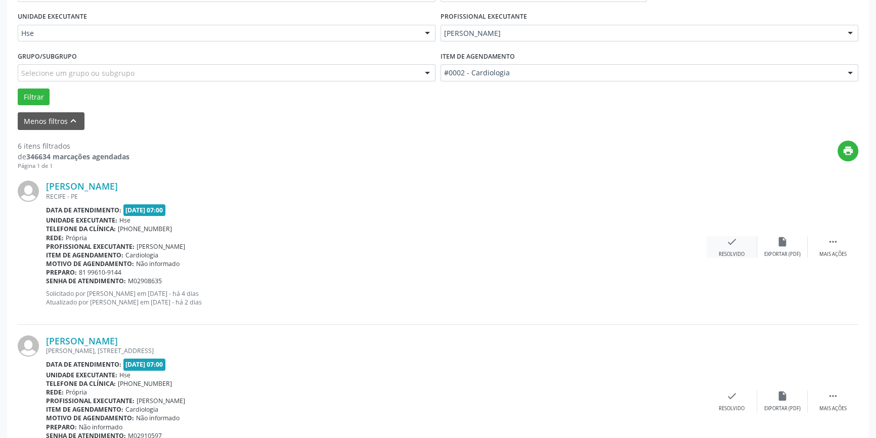
click at [734, 243] on icon "check" at bounding box center [732, 241] width 11 height 11
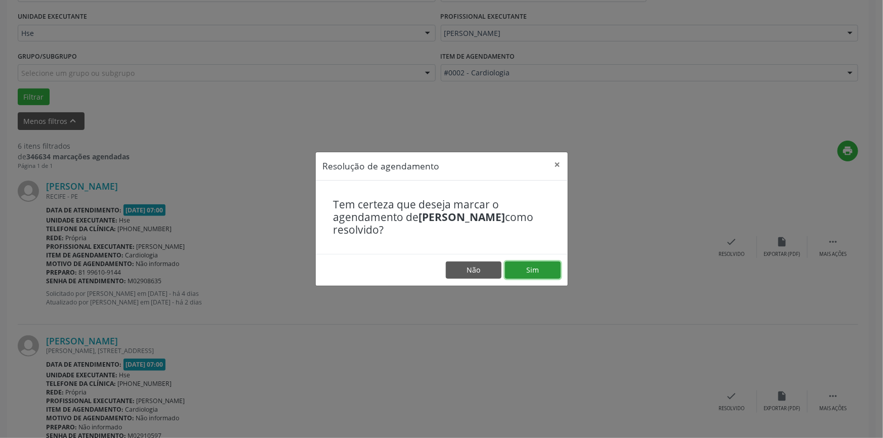
click at [528, 269] on button "Sim" at bounding box center [533, 270] width 56 height 17
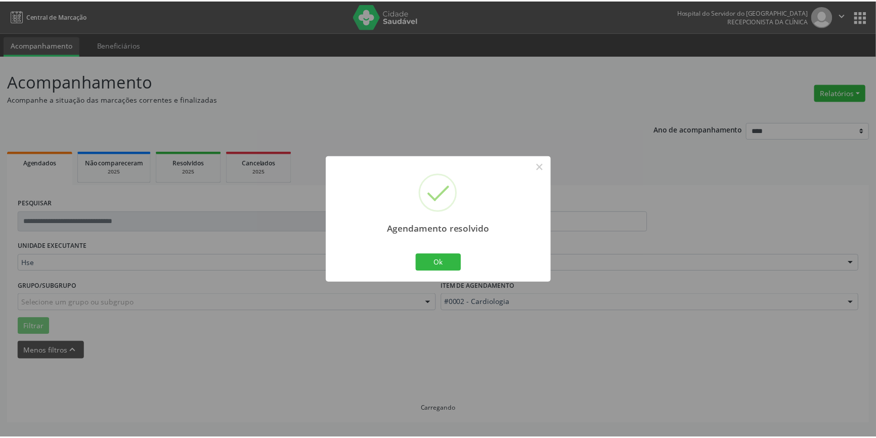
scroll to position [0, 0]
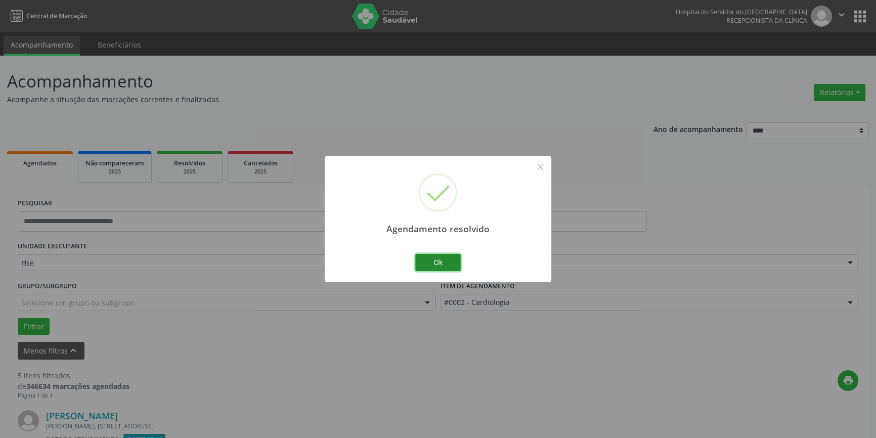
click at [457, 261] on button "Ok" at bounding box center [438, 262] width 46 height 17
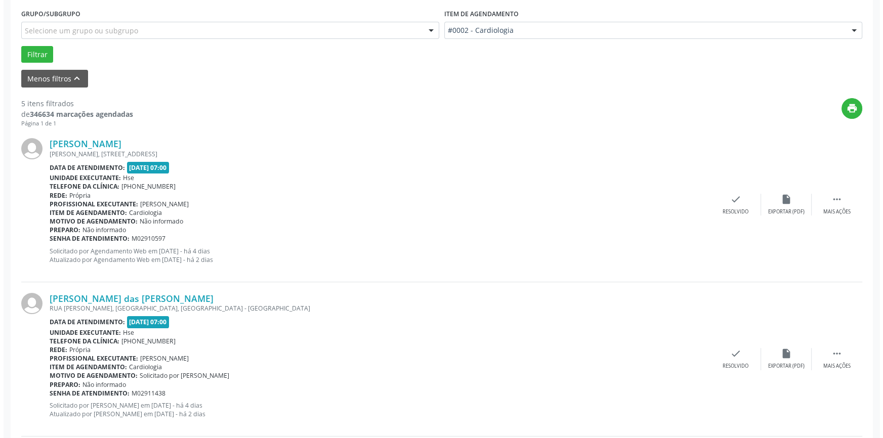
scroll to position [322, 0]
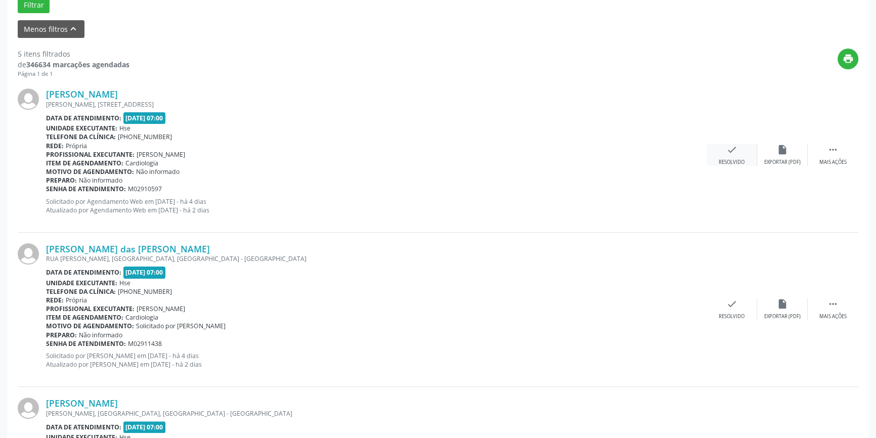
click at [718, 155] on div "check Resolvido" at bounding box center [732, 155] width 51 height 22
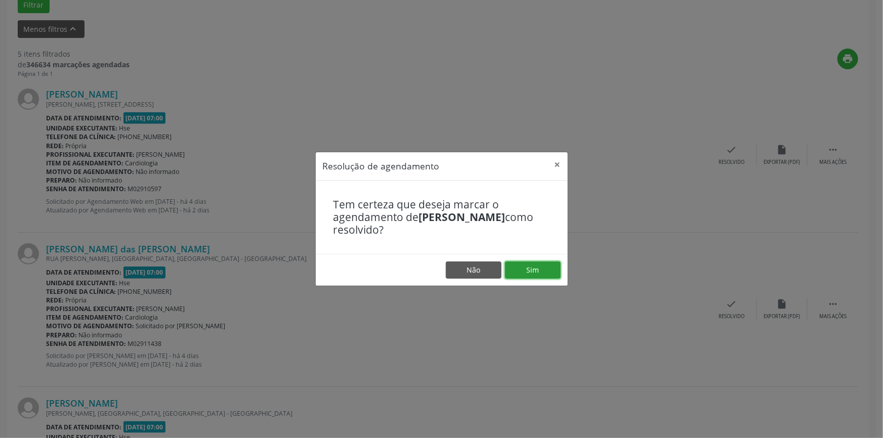
click at [531, 267] on button "Sim" at bounding box center [533, 270] width 56 height 17
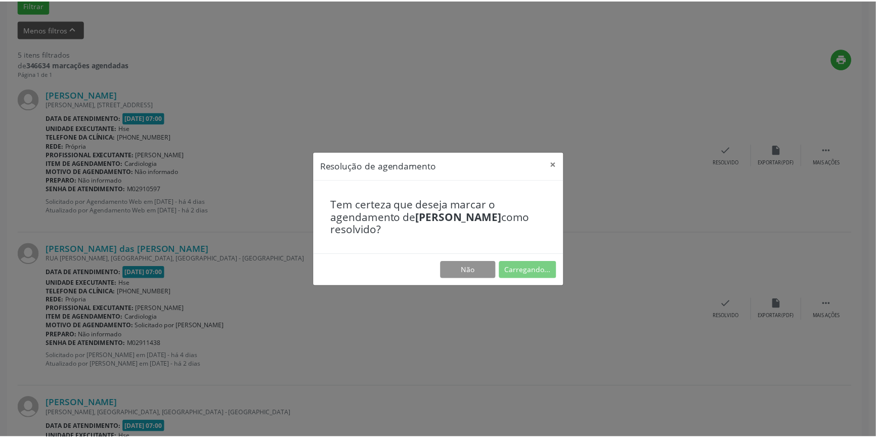
scroll to position [0, 0]
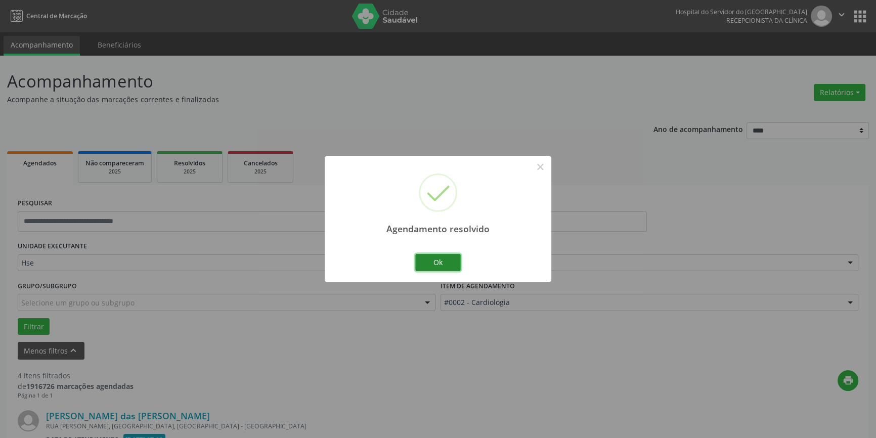
click at [434, 264] on button "Ok" at bounding box center [438, 262] width 46 height 17
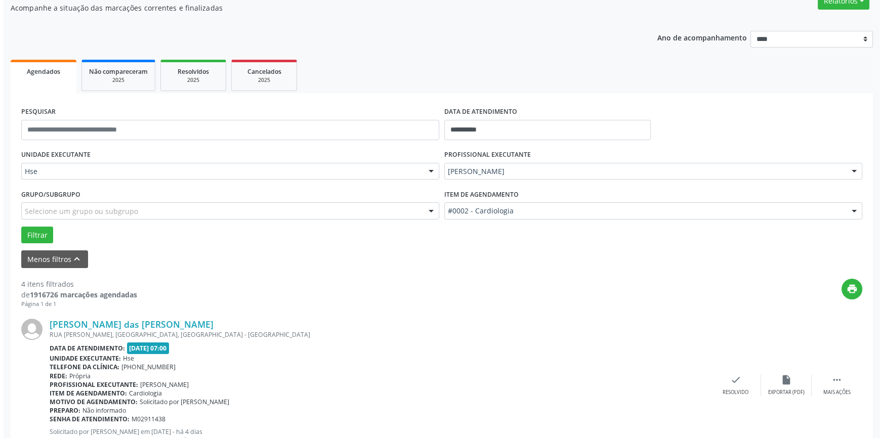
scroll to position [184, 0]
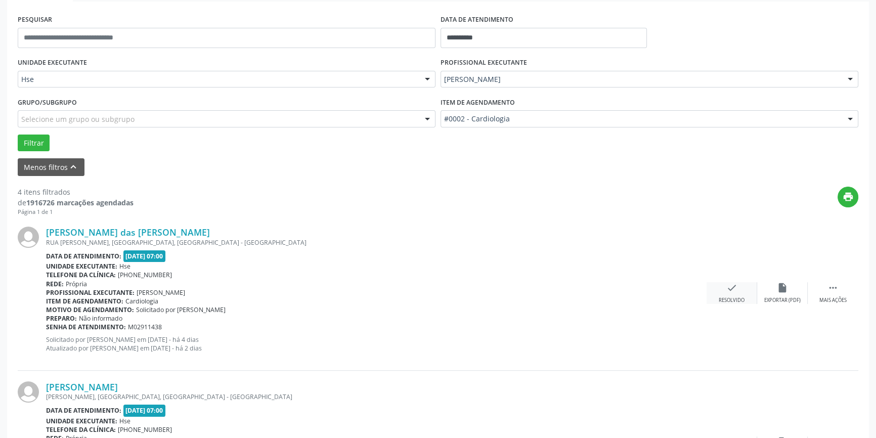
click at [733, 284] on icon "check" at bounding box center [732, 287] width 11 height 11
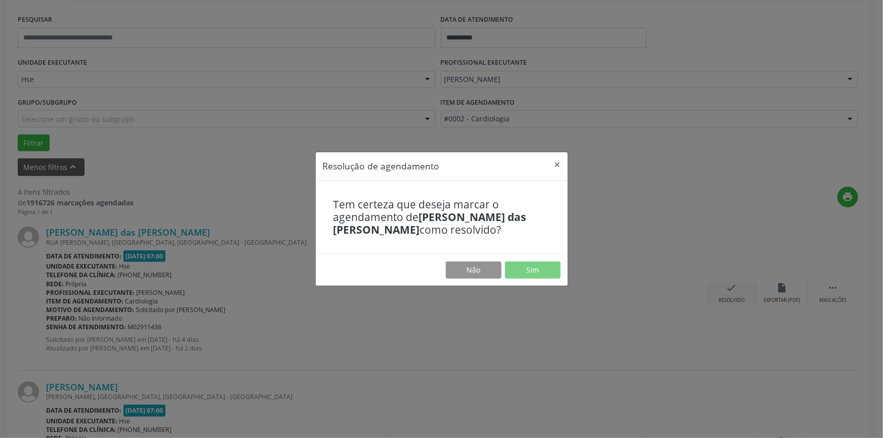
click at [733, 284] on div "Resolução de agendamento × Tem certeza que deseja marcar o agendamento de [PERS…" at bounding box center [441, 219] width 883 height 438
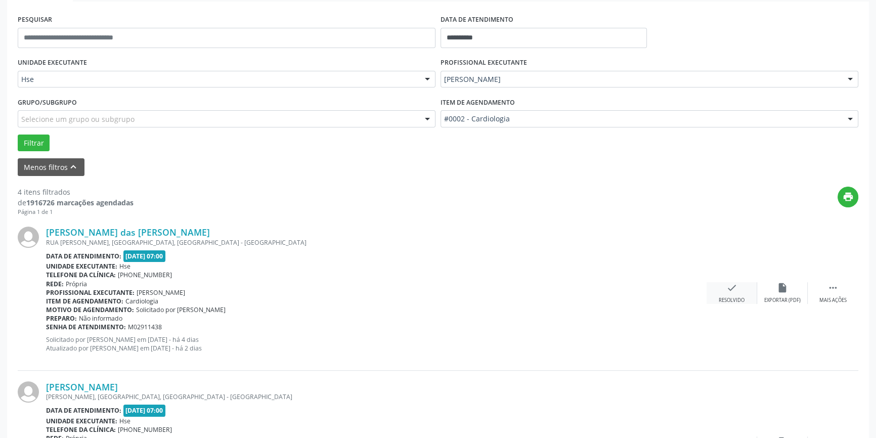
click at [730, 293] on div "check Resolvido" at bounding box center [732, 293] width 51 height 22
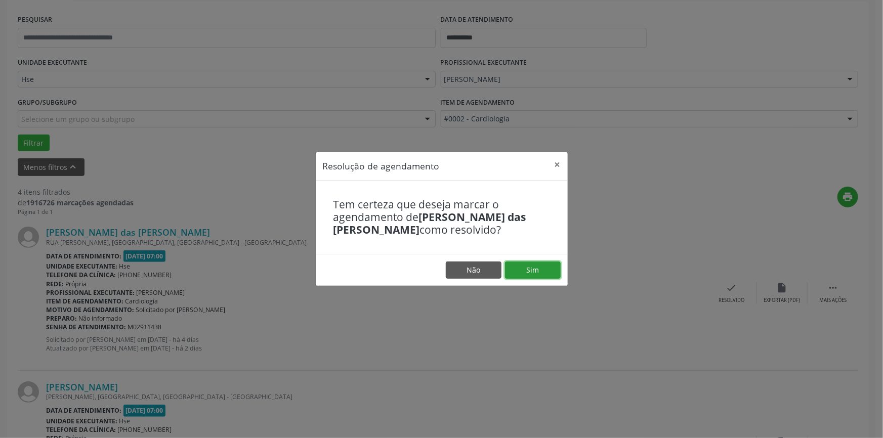
click at [534, 268] on button "Sim" at bounding box center [533, 270] width 56 height 17
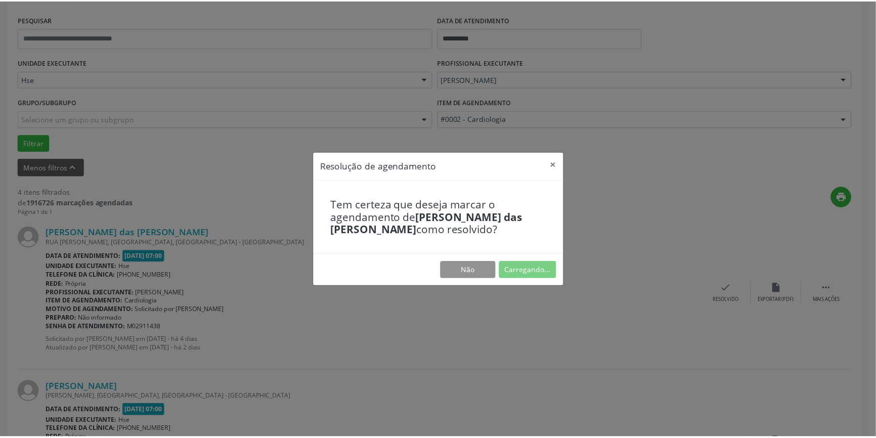
scroll to position [0, 0]
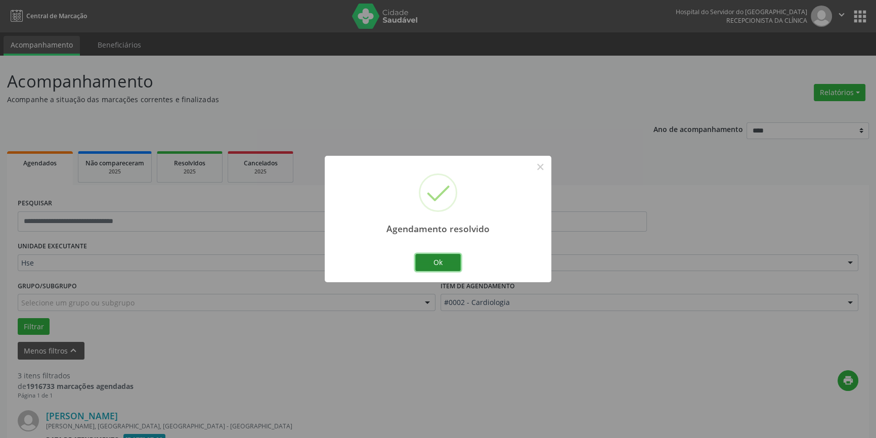
click at [440, 262] on button "Ok" at bounding box center [438, 262] width 46 height 17
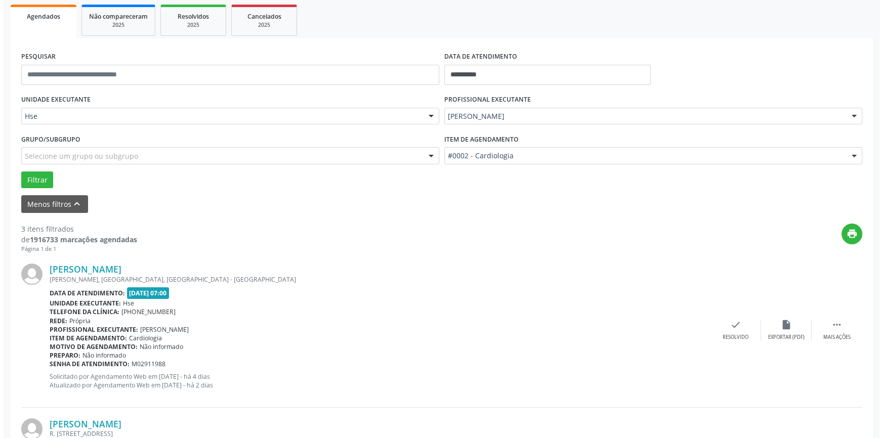
scroll to position [230, 0]
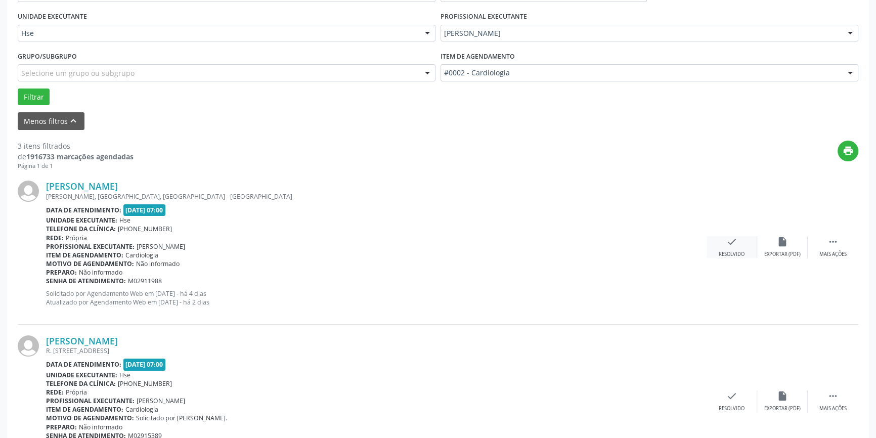
click at [731, 245] on icon "check" at bounding box center [732, 241] width 11 height 11
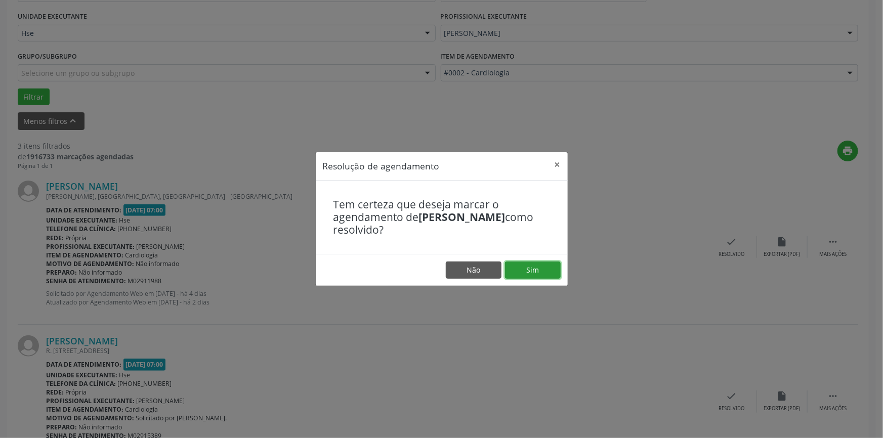
drag, startPoint x: 540, startPoint y: 266, endPoint x: 547, endPoint y: 263, distance: 7.5
click at [547, 263] on button "Sim" at bounding box center [533, 270] width 56 height 17
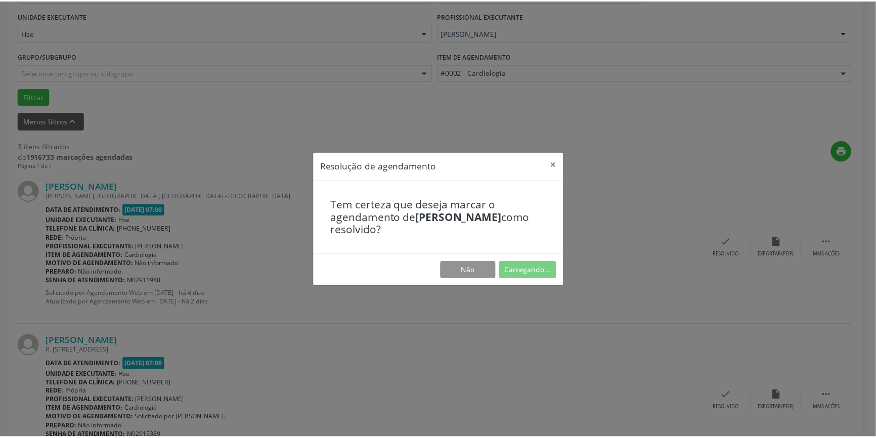
scroll to position [0, 0]
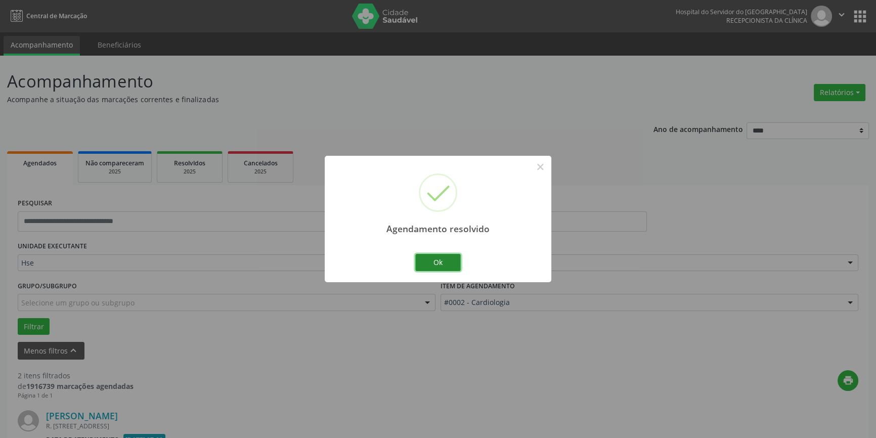
click at [434, 258] on button "Ok" at bounding box center [438, 262] width 46 height 17
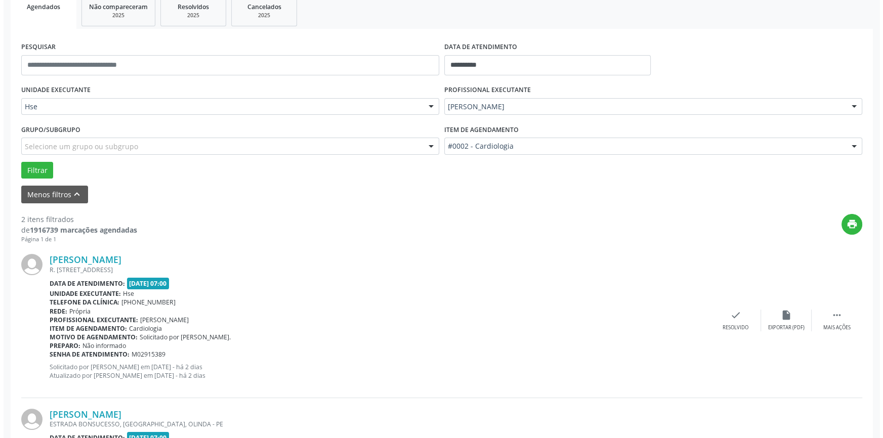
scroll to position [230, 0]
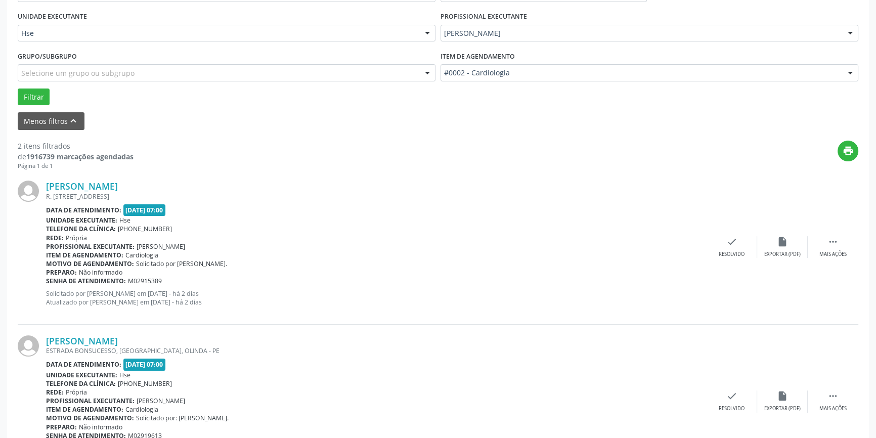
drag, startPoint x: 759, startPoint y: 273, endPoint x: 695, endPoint y: 265, distance: 64.2
click at [721, 247] on div "check Resolvido" at bounding box center [732, 247] width 51 height 22
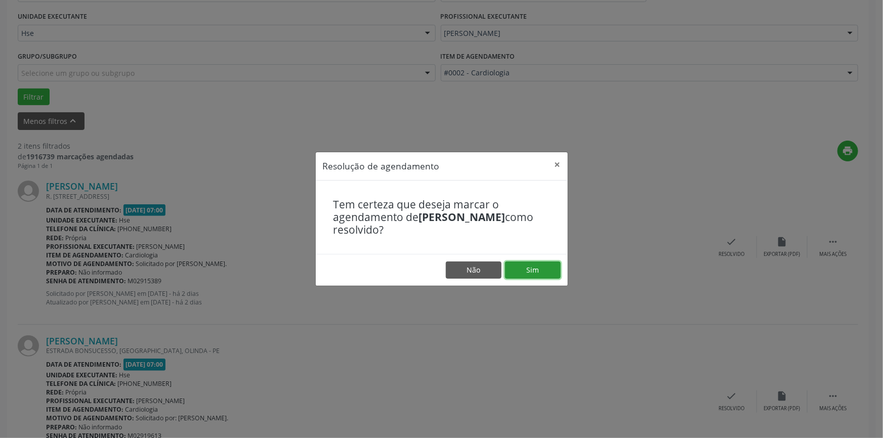
click at [538, 269] on button "Sim" at bounding box center [533, 270] width 56 height 17
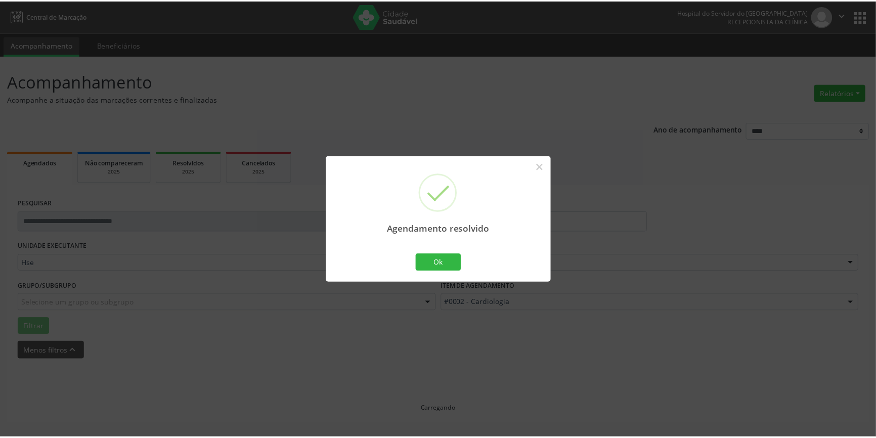
scroll to position [0, 0]
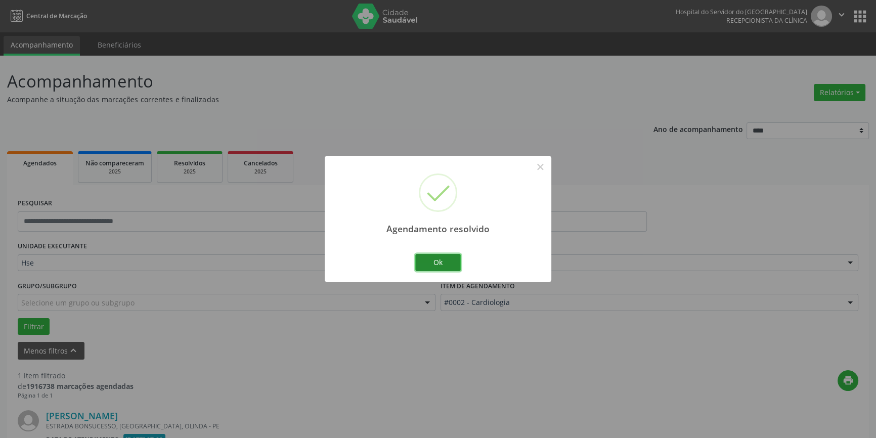
click at [441, 263] on button "Ok" at bounding box center [438, 262] width 46 height 17
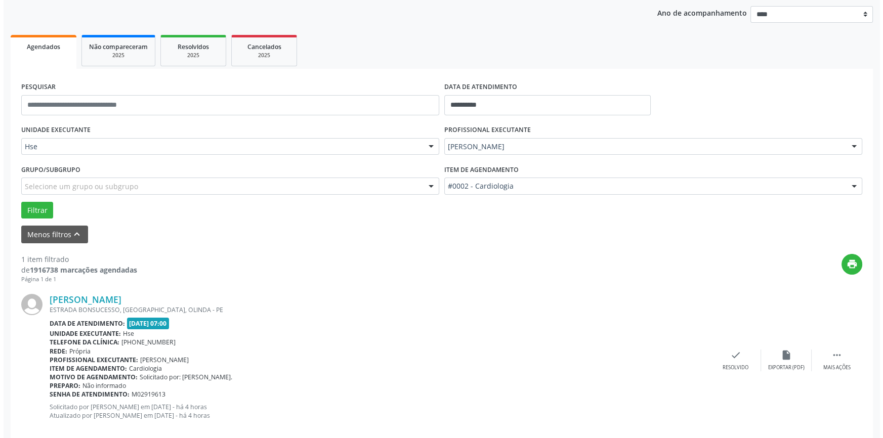
scroll to position [133, 0]
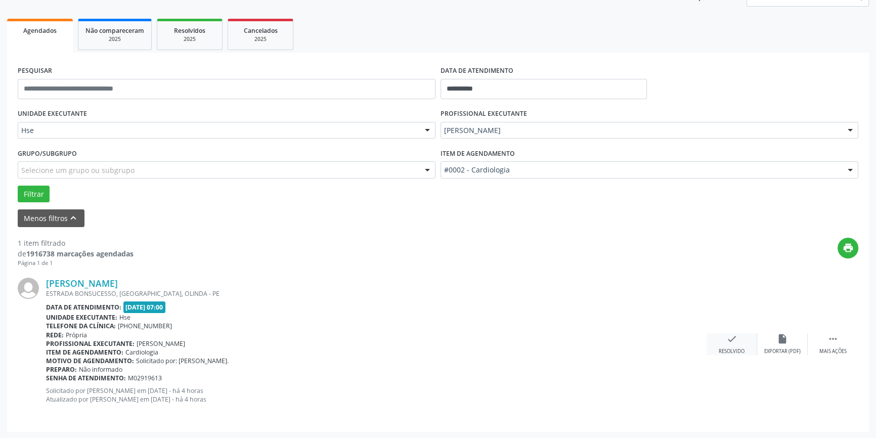
click at [735, 333] on icon "check" at bounding box center [732, 338] width 11 height 11
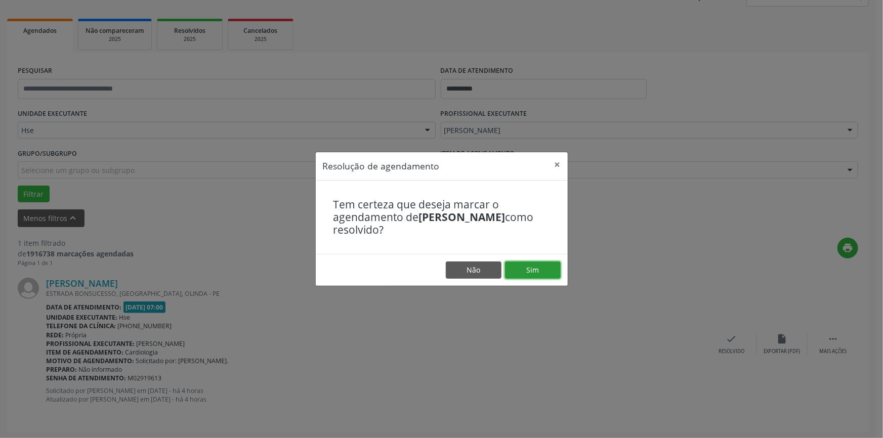
click at [538, 265] on button "Sim" at bounding box center [533, 270] width 56 height 17
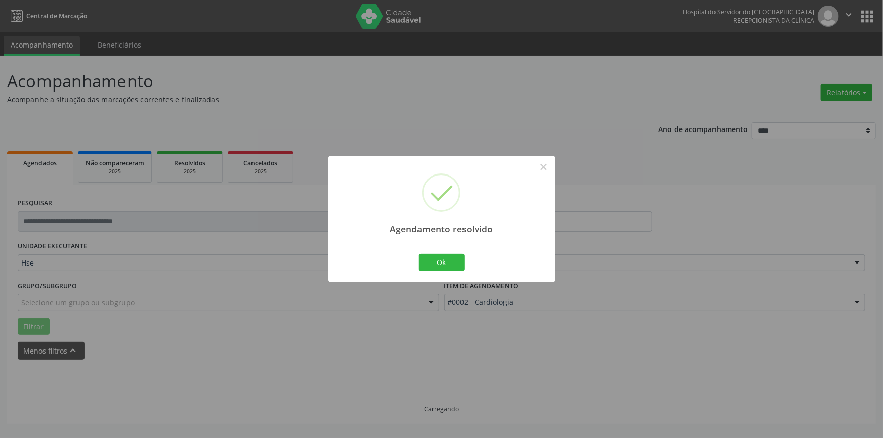
scroll to position [0, 0]
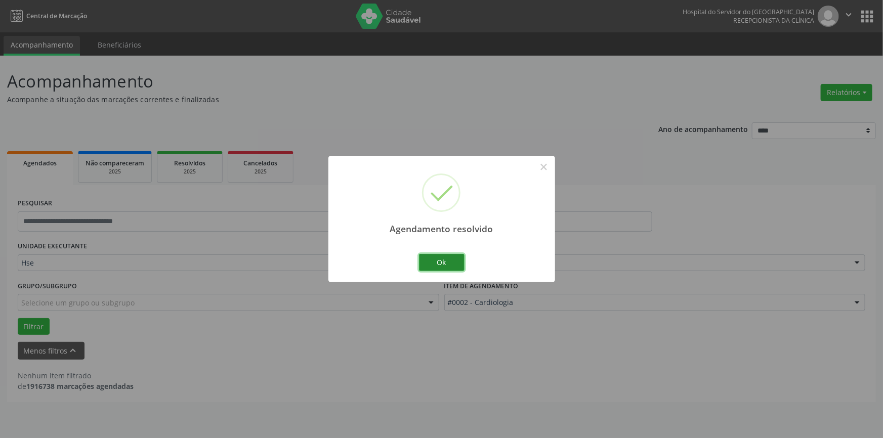
click at [441, 259] on button "Ok" at bounding box center [442, 262] width 46 height 17
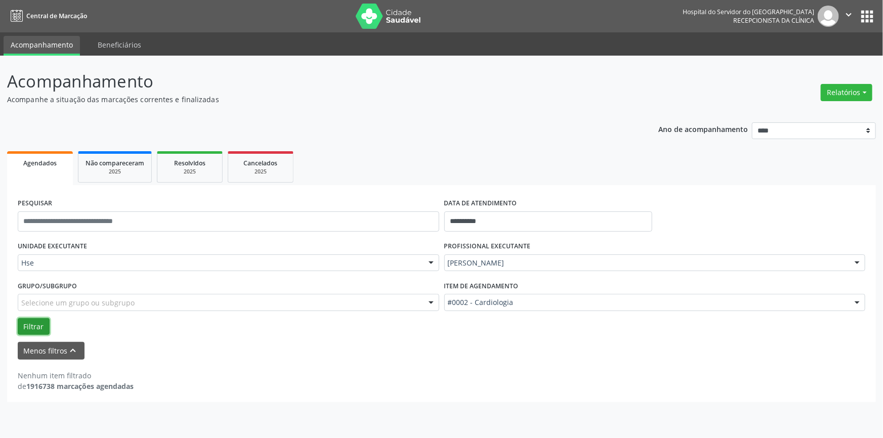
click at [38, 322] on button "Filtrar" at bounding box center [34, 326] width 32 height 17
drag, startPoint x: 865, startPoint y: 289, endPoint x: 850, endPoint y: 311, distance: 26.2
drag, startPoint x: 850, startPoint y: 311, endPoint x: 519, endPoint y: 92, distance: 397.2
click at [518, 92] on p "Acompanhamento" at bounding box center [311, 81] width 608 height 25
click at [865, 88] on button "Relatórios" at bounding box center [847, 92] width 52 height 17
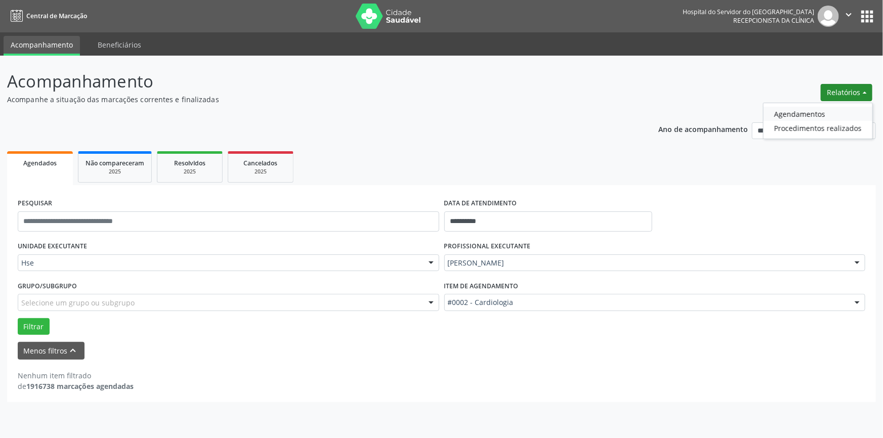
click at [819, 113] on link "Agendamentos" at bounding box center [818, 114] width 109 height 14
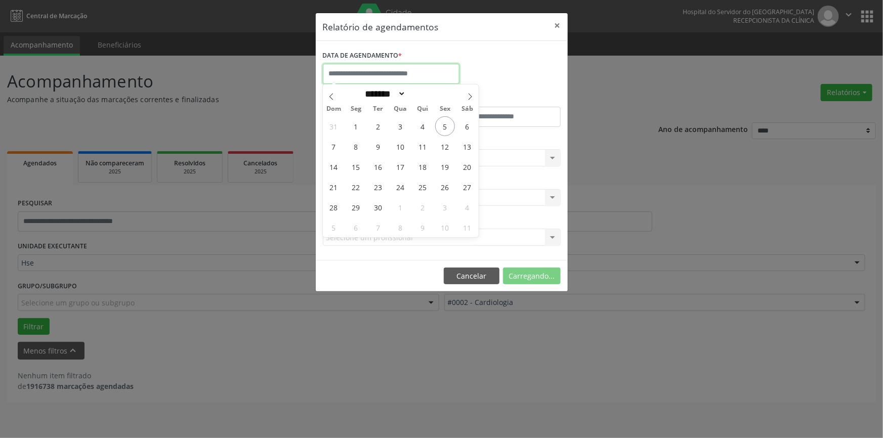
click at [400, 71] on input "text" at bounding box center [391, 74] width 137 height 20
click at [444, 124] on span "5" at bounding box center [445, 126] width 20 height 20
type input "**********"
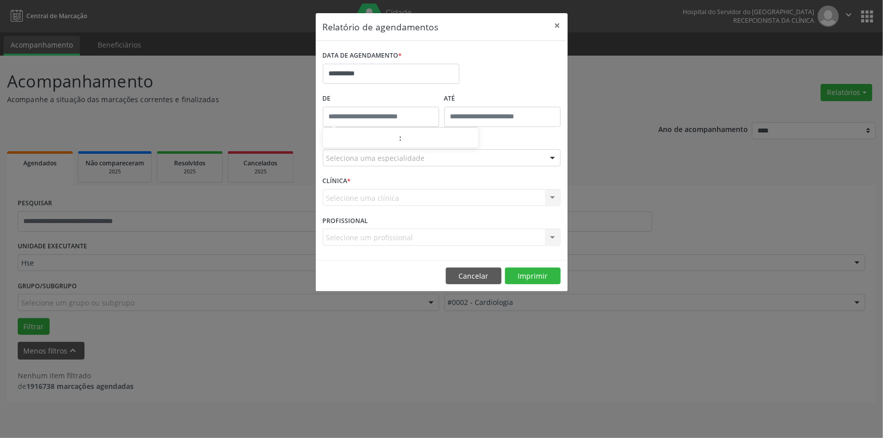
type input "*****"
click at [356, 116] on input "*****" at bounding box center [381, 117] width 116 height 20
click at [359, 116] on input "*****" at bounding box center [381, 117] width 116 height 20
click at [363, 137] on input "**" at bounding box center [361, 139] width 76 height 20
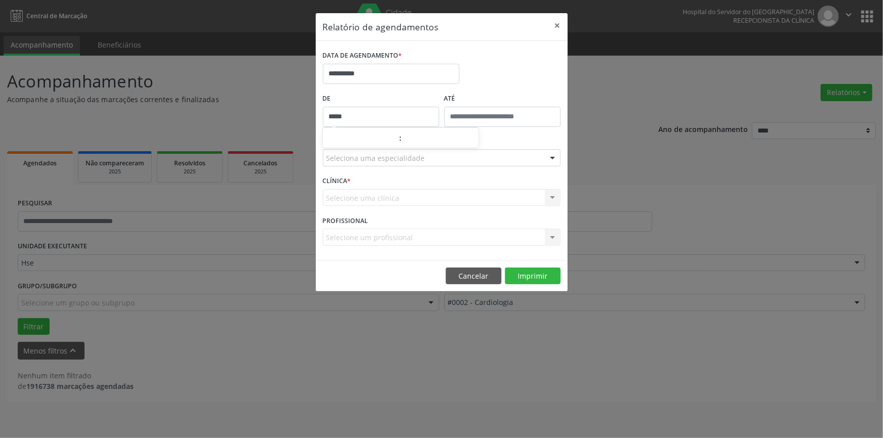
click at [432, 182] on div "CLÍNICA * Selecione uma clínica Nenhum resultado encontrado para: " " Não há ne…" at bounding box center [441, 193] width 243 height 39
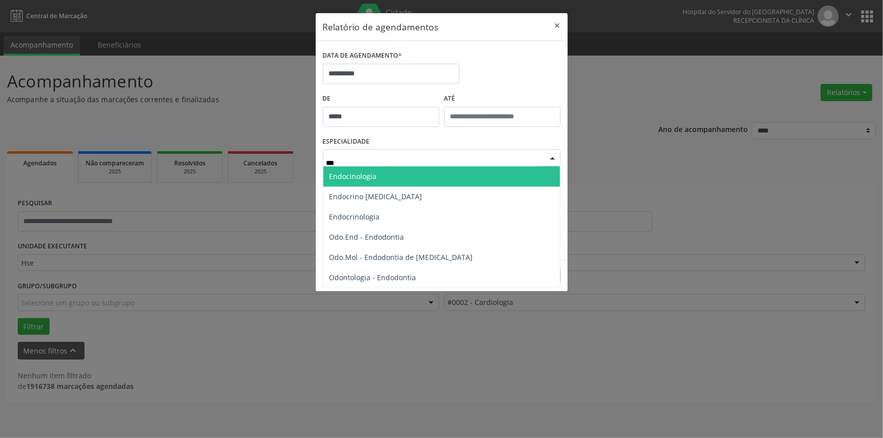
type input "****"
click at [392, 172] on span "Endocinologia" at bounding box center [441, 176] width 237 height 20
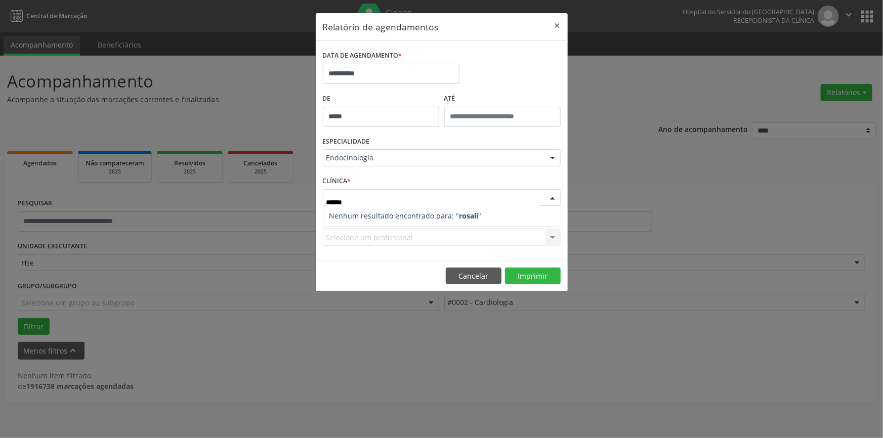
type input "*******"
click at [465, 213] on strong "rosalia" at bounding box center [470, 216] width 23 height 10
click at [526, 277] on button "Imprimir" at bounding box center [533, 276] width 56 height 17
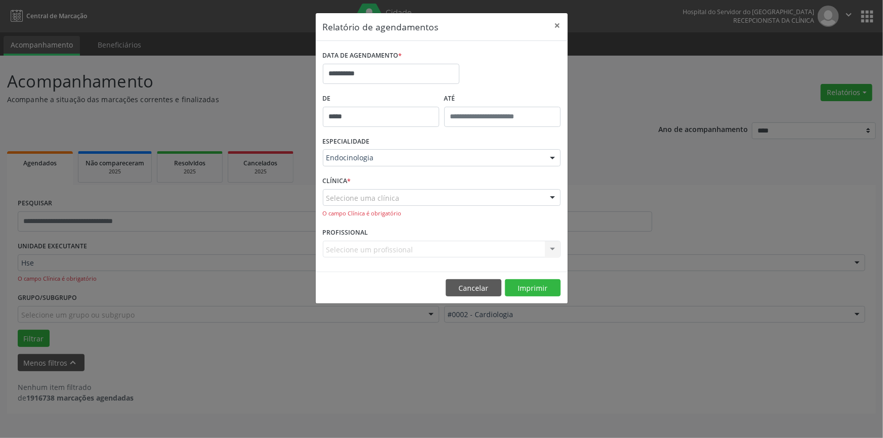
click at [397, 216] on div "O campo Clínica é obrigatório" at bounding box center [442, 213] width 238 height 9
click at [531, 287] on button "Imprimir" at bounding box center [533, 287] width 56 height 17
click at [554, 197] on div at bounding box center [552, 198] width 15 height 17
click at [432, 191] on div at bounding box center [442, 197] width 238 height 17
click at [434, 200] on input "text" at bounding box center [433, 203] width 214 height 20
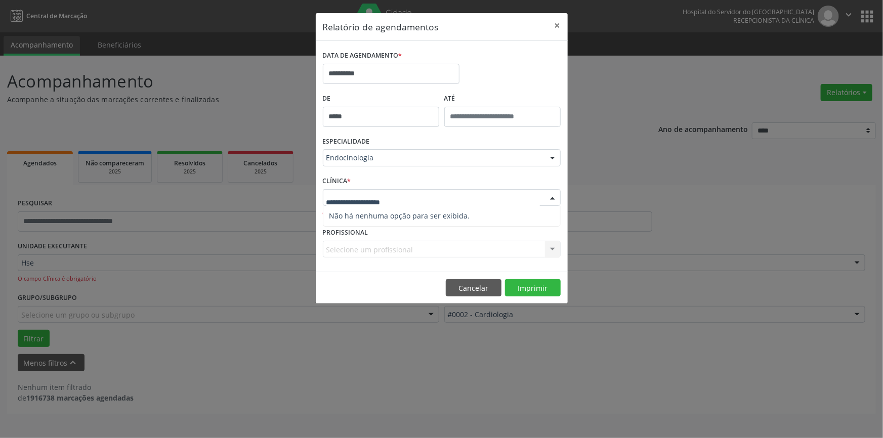
click at [365, 196] on input "text" at bounding box center [433, 203] width 214 height 20
click at [382, 218] on span "Não há nenhuma opção para ser exibida." at bounding box center [441, 216] width 237 height 20
click at [446, 218] on span "Não há nenhuma opção para ser exibida." at bounding box center [441, 216] width 237 height 20
click at [532, 287] on button "Imprimir" at bounding box center [533, 287] width 56 height 17
click at [538, 284] on button "Imprimir" at bounding box center [533, 287] width 56 height 17
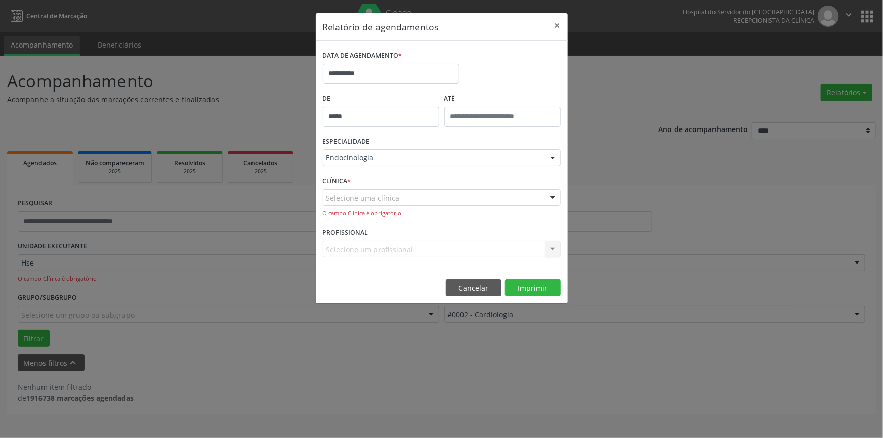
click at [366, 183] on div "CLÍNICA * Selecione uma clínica Nenhum resultado encontrado para: " " Não há ne…" at bounding box center [441, 200] width 243 height 52
click at [459, 284] on button "Cancelar" at bounding box center [474, 287] width 56 height 17
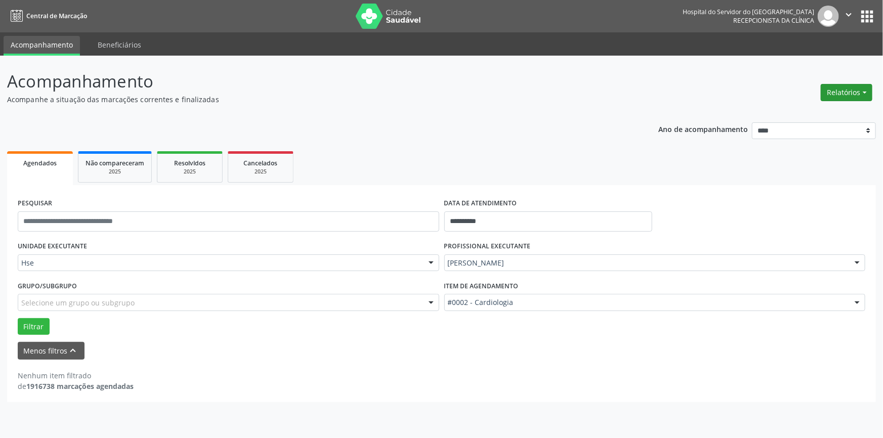
click at [860, 88] on button "Relatórios" at bounding box center [847, 92] width 52 height 17
click at [815, 111] on link "Agendamentos" at bounding box center [818, 114] width 109 height 14
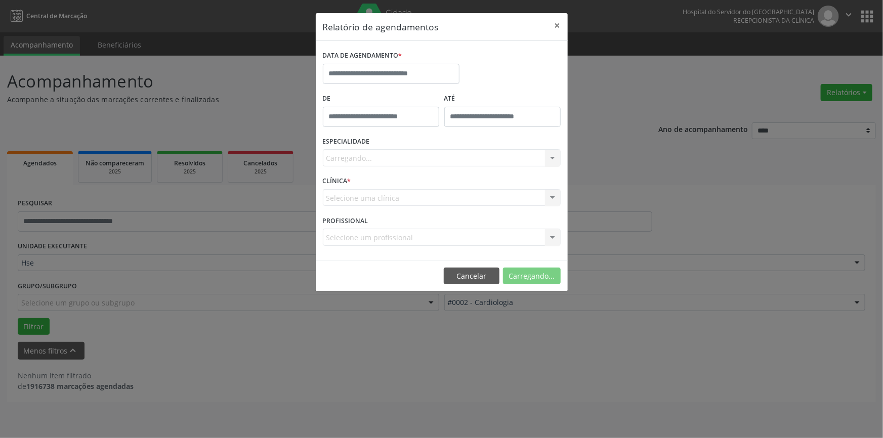
type input "*****"
click at [381, 109] on input "*****" at bounding box center [381, 117] width 116 height 20
click at [348, 135] on input "**" at bounding box center [361, 139] width 76 height 20
click at [353, 135] on input "**" at bounding box center [361, 139] width 76 height 20
click at [357, 136] on input "**" at bounding box center [361, 139] width 76 height 20
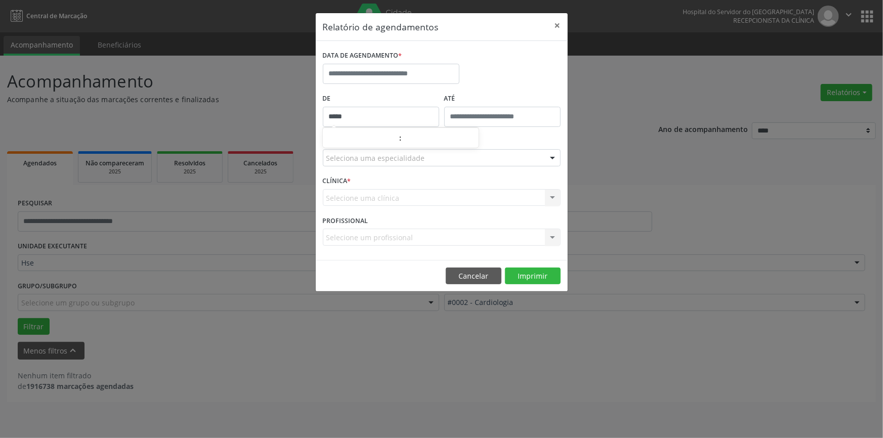
click at [393, 166] on div "Seleciona uma especialidade Todas as especialidades Alergologia Angiologia Arri…" at bounding box center [442, 157] width 238 height 17
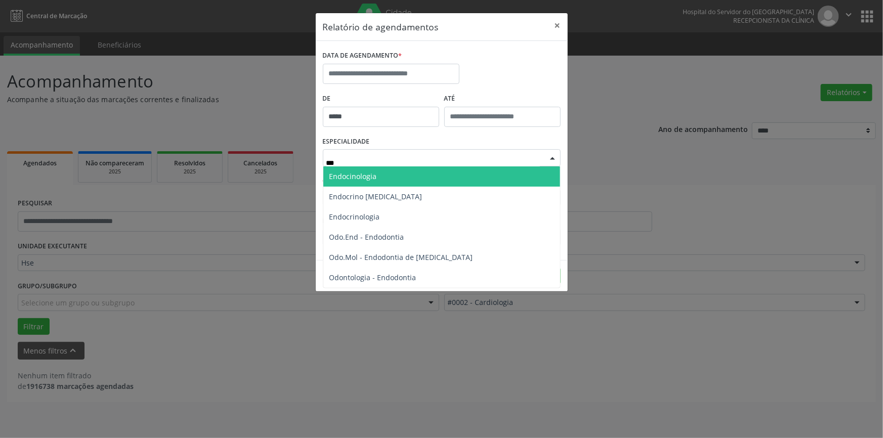
type input "****"
click at [382, 176] on span "Endocinologia" at bounding box center [441, 176] width 237 height 20
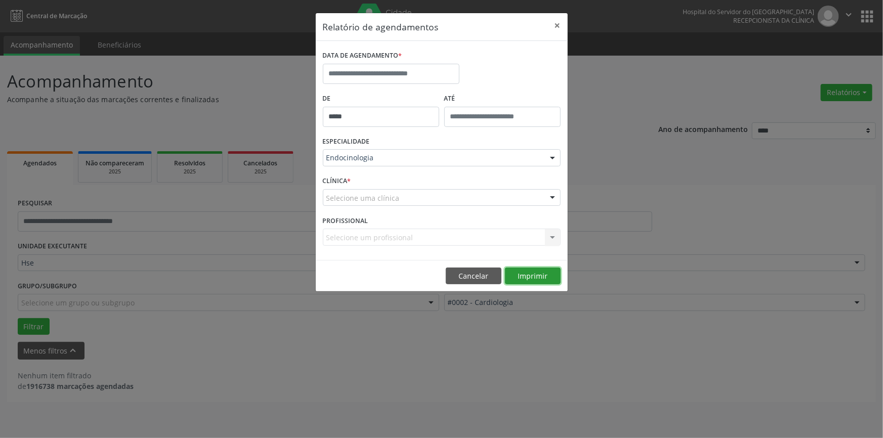
click at [534, 275] on button "Imprimir" at bounding box center [533, 276] width 56 height 17
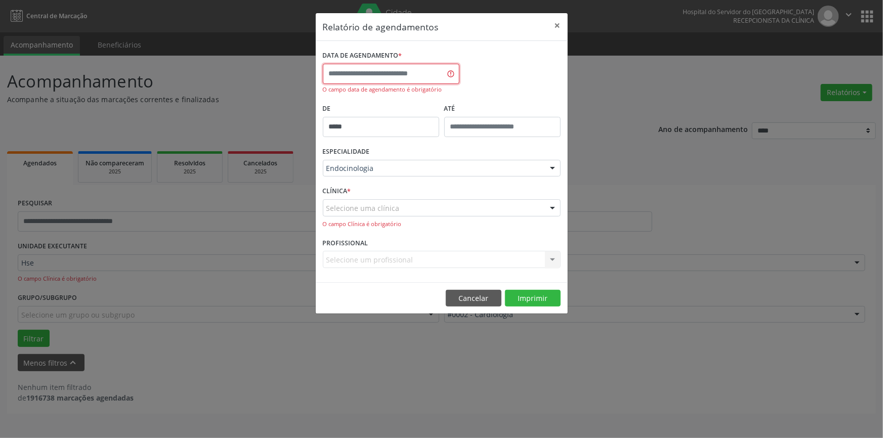
click at [417, 71] on input "text" at bounding box center [391, 74] width 137 height 20
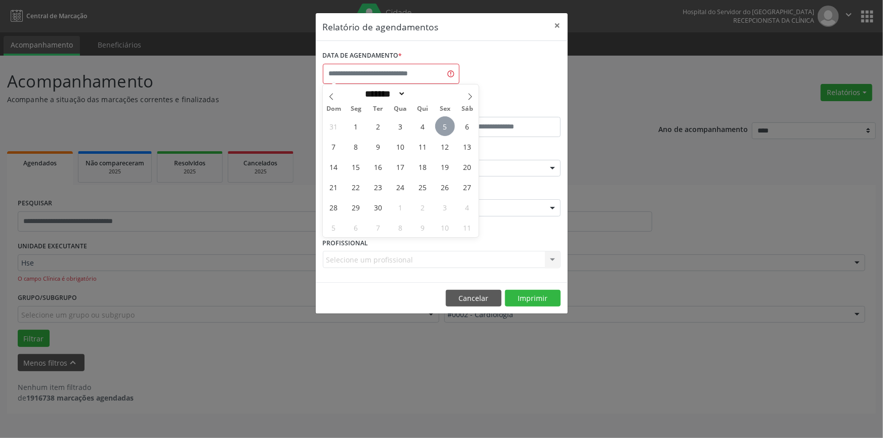
click at [445, 122] on span "5" at bounding box center [445, 126] width 20 height 20
type input "**********"
click at [445, 122] on span "5" at bounding box center [445, 126] width 20 height 20
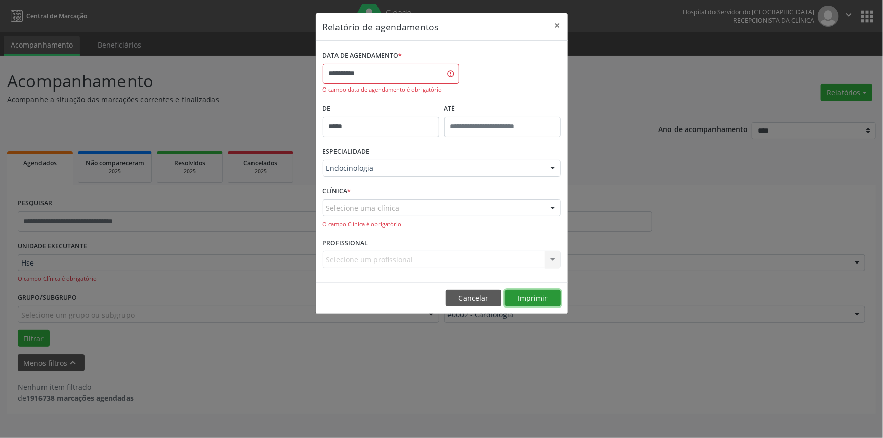
click at [534, 297] on button "Imprimir" at bounding box center [533, 298] width 56 height 17
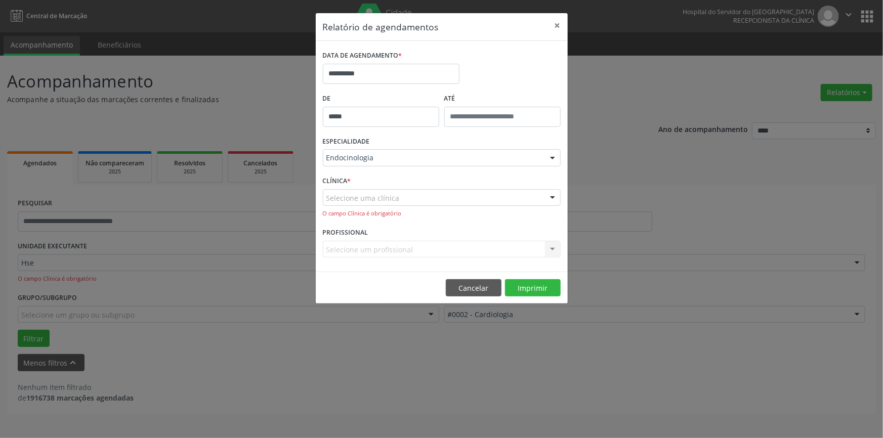
click at [399, 197] on div "Selecione uma clínica" at bounding box center [442, 197] width 238 height 17
click at [477, 218] on strong "rosalia" at bounding box center [470, 216] width 23 height 10
click at [527, 290] on button "Imprimir" at bounding box center [533, 287] width 56 height 17
click at [397, 234] on div "PROFISSIONAL Selecione um profissional Nenhum resultado encontrado para: " " Nã…" at bounding box center [441, 244] width 243 height 39
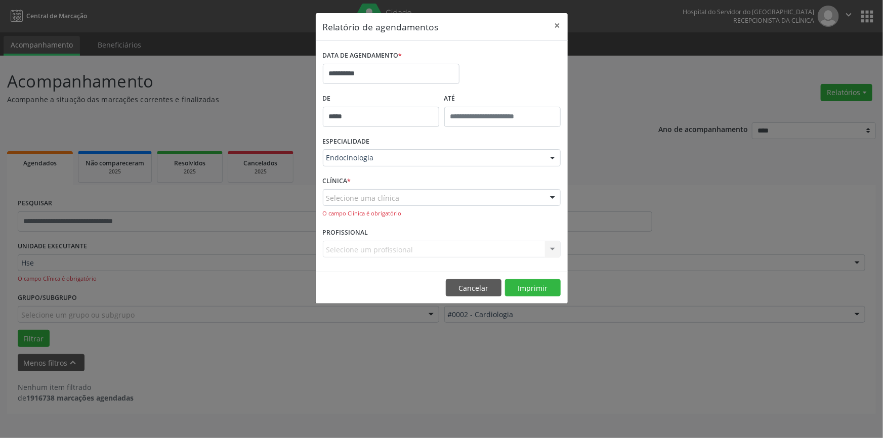
click at [374, 246] on div "Selecione um profissional Nenhum resultado encontrado para: " " Não há nenhuma …" at bounding box center [442, 249] width 238 height 17
type input "*"
click at [533, 288] on button "Imprimir" at bounding box center [533, 287] width 56 height 17
click at [535, 284] on button "Imprimir" at bounding box center [533, 287] width 56 height 17
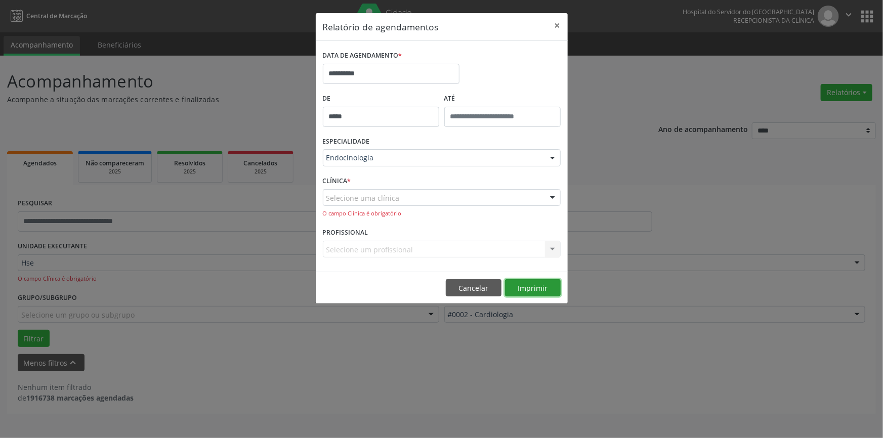
click at [531, 286] on button "Imprimir" at bounding box center [533, 287] width 56 height 17
click at [390, 216] on span "Não há nenhuma opção para ser exibida." at bounding box center [441, 216] width 237 height 20
click at [450, 202] on input "text" at bounding box center [433, 203] width 214 height 20
click at [408, 199] on input "text" at bounding box center [433, 203] width 214 height 20
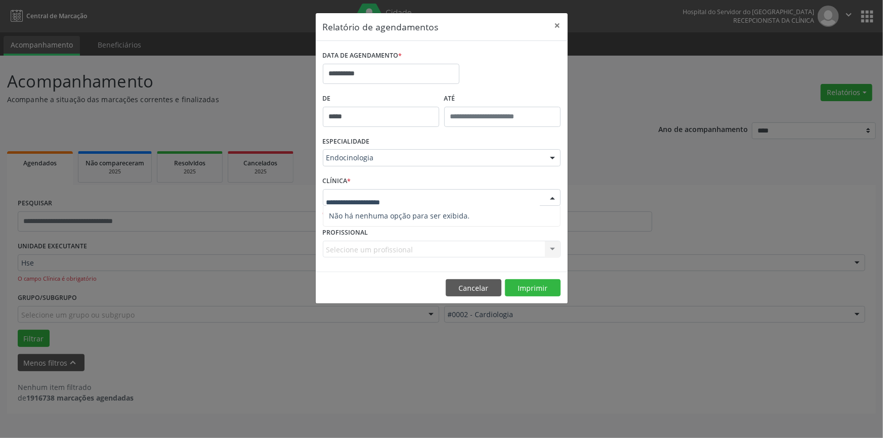
click at [379, 199] on input "text" at bounding box center [433, 203] width 214 height 20
type input "*******"
click at [419, 197] on input "*******" at bounding box center [433, 203] width 214 height 20
click at [536, 286] on button "Imprimir" at bounding box center [533, 287] width 56 height 17
click at [389, 219] on div "CLÍNICA * Selecione uma clínica Nenhum resultado encontrado para: " " Não há ne…" at bounding box center [441, 200] width 243 height 52
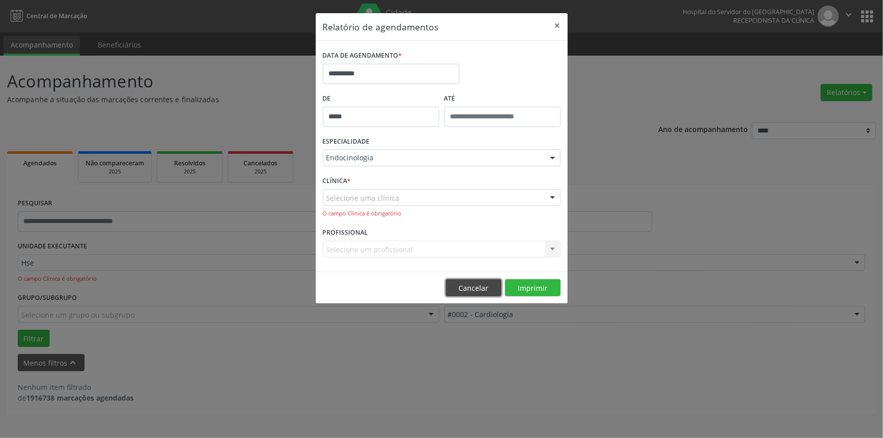
click at [477, 288] on button "Cancelar" at bounding box center [474, 287] width 56 height 17
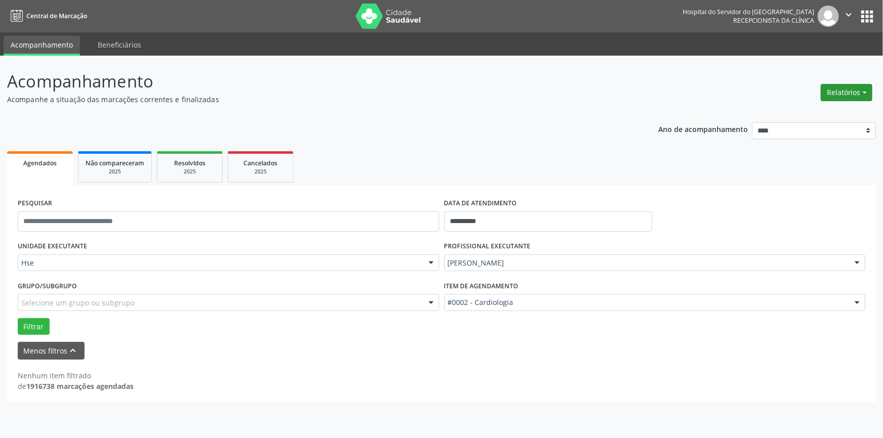
click at [854, 87] on button "Relatórios" at bounding box center [847, 92] width 52 height 17
click at [819, 108] on link "Agendamentos" at bounding box center [818, 114] width 109 height 14
select select "*"
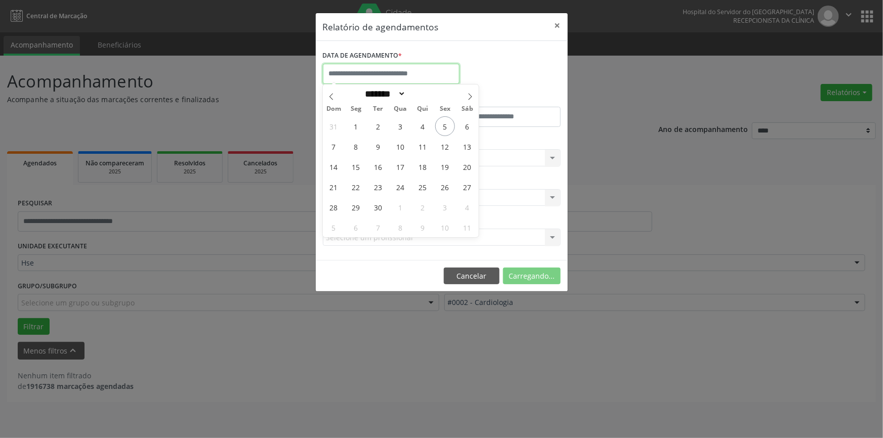
click at [400, 72] on input "text" at bounding box center [391, 74] width 137 height 20
click at [444, 121] on span "5" at bounding box center [445, 126] width 20 height 20
type input "**********"
click at [444, 121] on span "5" at bounding box center [445, 126] width 20 height 20
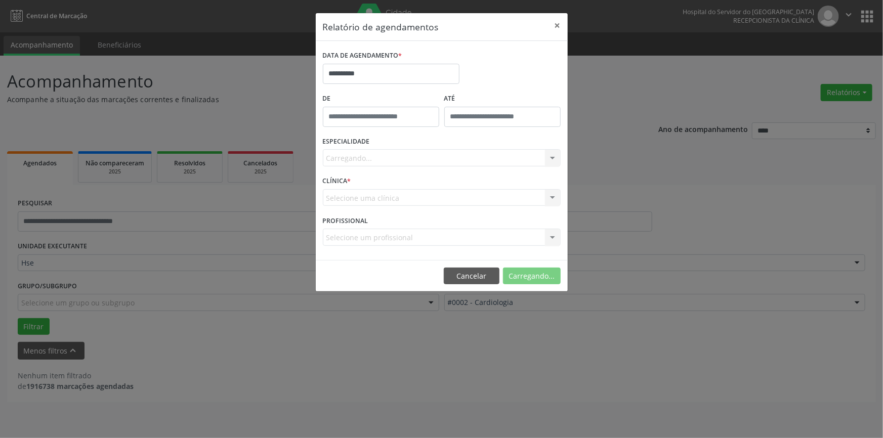
type input "*****"
click at [373, 115] on input "*****" at bounding box center [381, 117] width 116 height 20
click at [365, 138] on input "**" at bounding box center [361, 139] width 76 height 20
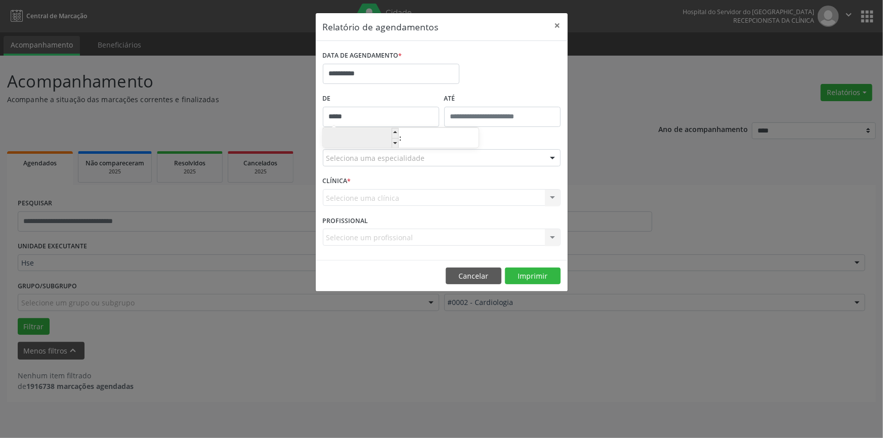
click at [345, 135] on input "**" at bounding box center [361, 139] width 76 height 20
click at [429, 163] on div "Seleciona uma especialidade" at bounding box center [442, 157] width 238 height 17
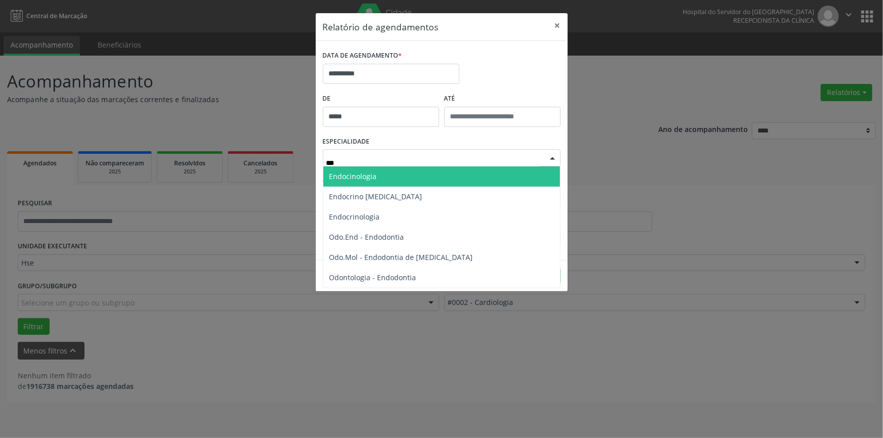
type input "****"
click at [434, 175] on span "Endocinologia" at bounding box center [441, 176] width 237 height 20
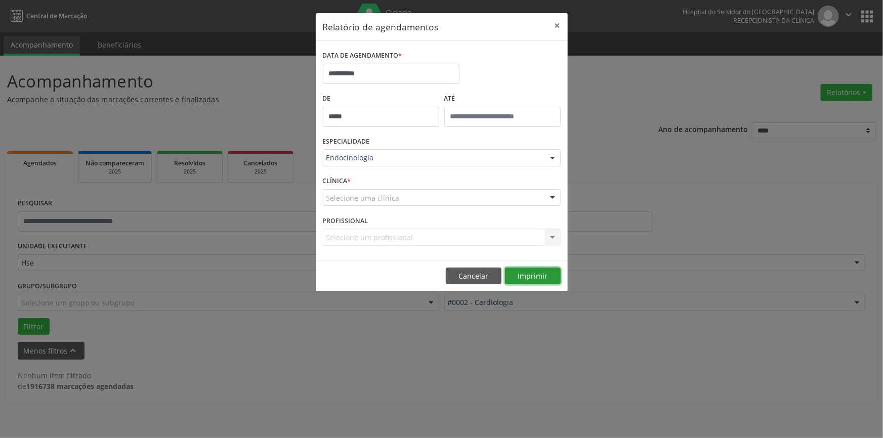
click at [535, 273] on button "Imprimir" at bounding box center [533, 276] width 56 height 17
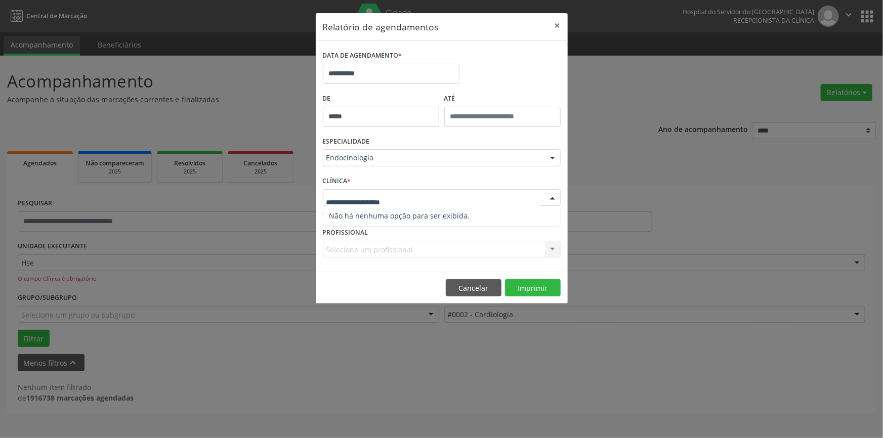
click at [398, 214] on span "Não há nenhuma opção para ser exibida." at bounding box center [441, 216] width 237 height 20
click at [350, 200] on input "text" at bounding box center [433, 203] width 214 height 20
click at [360, 202] on input "*******" at bounding box center [433, 203] width 214 height 20
type input "*******"
click at [525, 290] on button "Imprimir" at bounding box center [533, 287] width 56 height 17
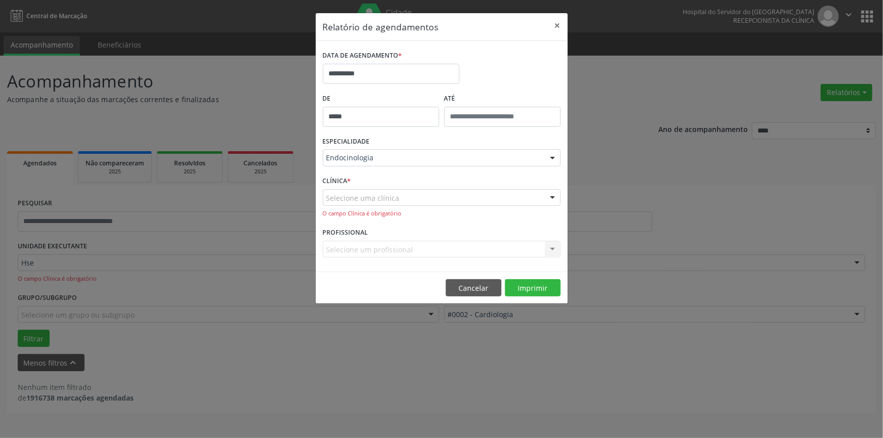
click at [368, 214] on div "O campo Clínica é obrigatório" at bounding box center [442, 213] width 238 height 9
click at [552, 195] on div at bounding box center [552, 198] width 15 height 17
click at [549, 194] on div at bounding box center [552, 198] width 15 height 17
click at [561, 24] on button "×" at bounding box center [558, 25] width 20 height 25
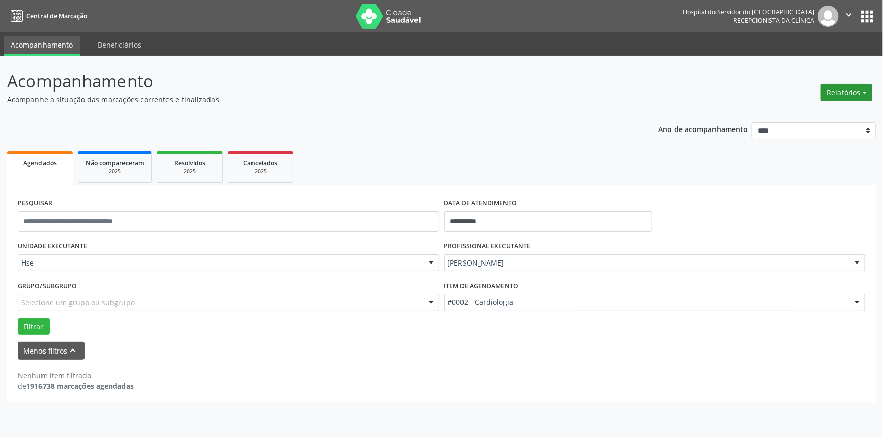
click at [856, 87] on button "Relatórios" at bounding box center [847, 92] width 52 height 17
click at [822, 114] on link "Agendamentos" at bounding box center [818, 114] width 109 height 14
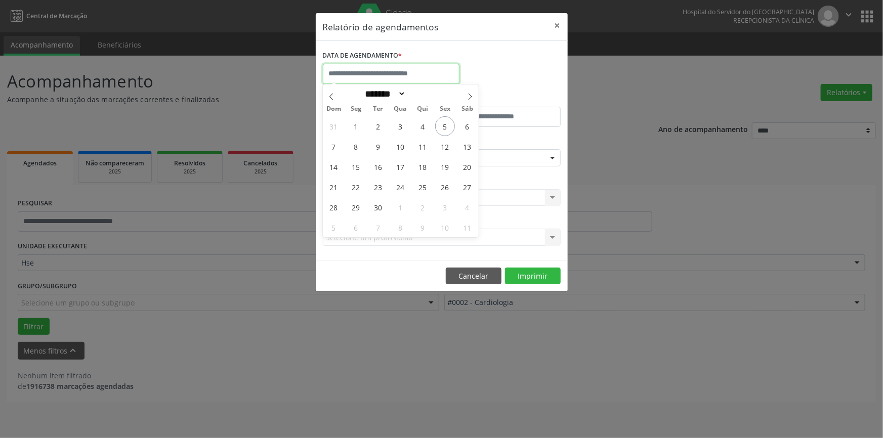
click at [362, 72] on input "text" at bounding box center [391, 74] width 137 height 20
click at [445, 126] on span "5" at bounding box center [445, 126] width 20 height 20
type input "**********"
click at [445, 126] on span "5" at bounding box center [445, 126] width 20 height 20
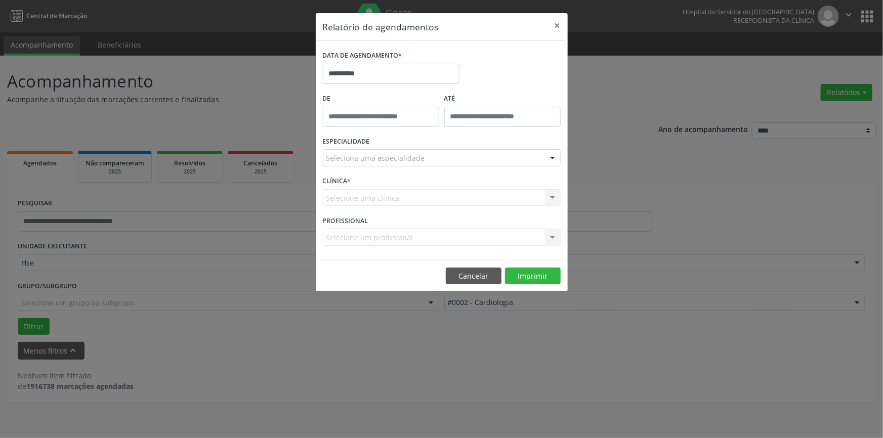
click at [552, 155] on div at bounding box center [552, 158] width 15 height 17
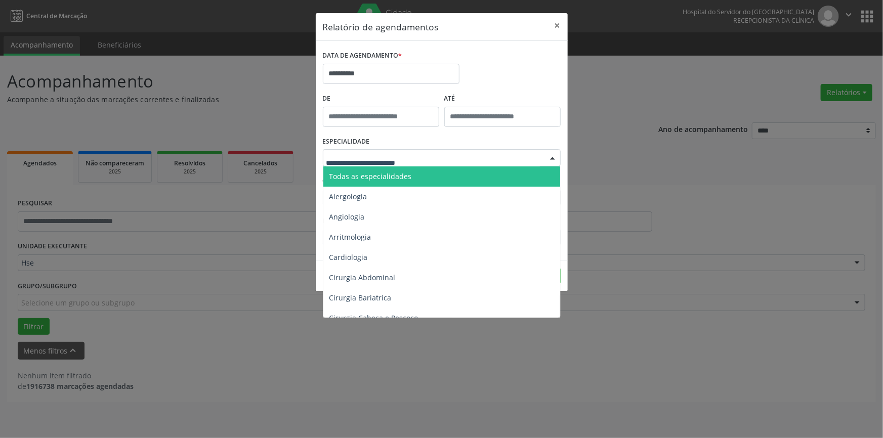
click at [521, 174] on span "Todas as especialidades" at bounding box center [442, 176] width 238 height 20
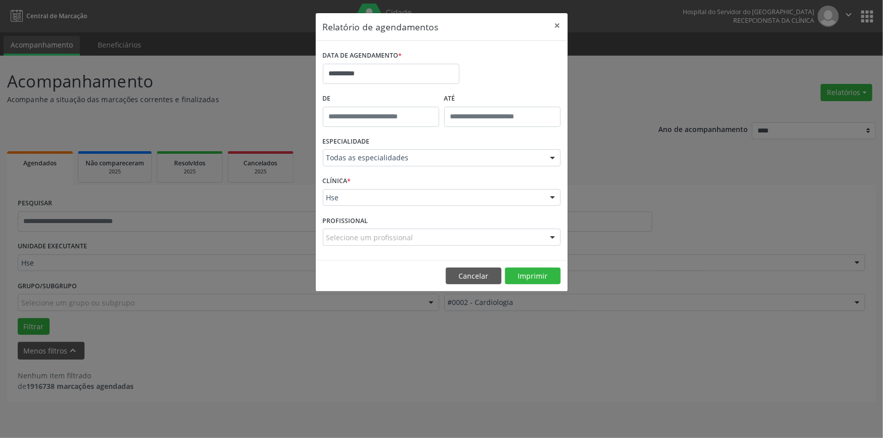
click at [551, 197] on div at bounding box center [552, 198] width 15 height 17
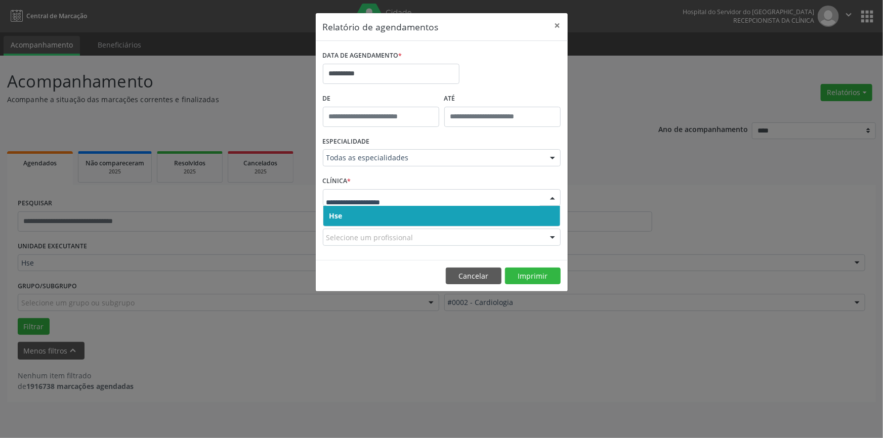
click at [545, 217] on span "Hse" at bounding box center [441, 216] width 237 height 20
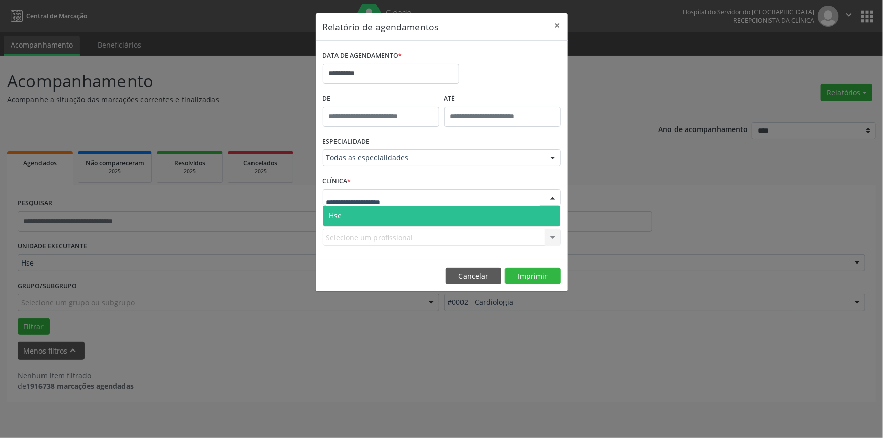
click at [557, 199] on div at bounding box center [552, 198] width 15 height 17
click at [547, 213] on span "Hse" at bounding box center [441, 216] width 237 height 20
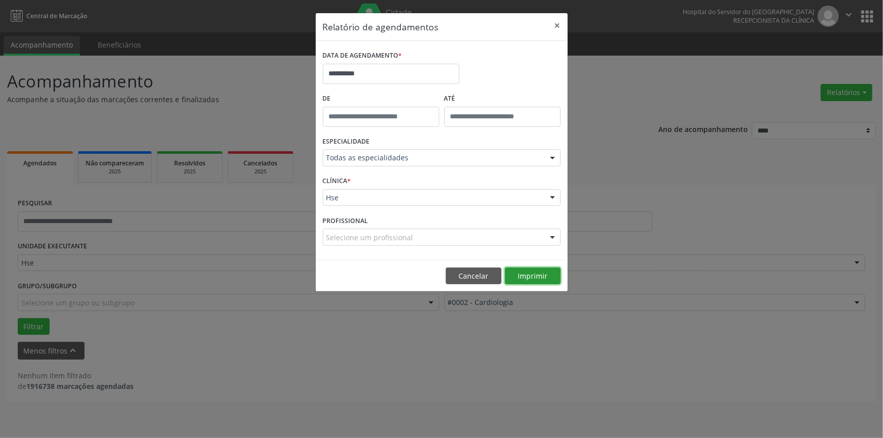
click at [526, 275] on button "Imprimir" at bounding box center [533, 276] width 56 height 17
